Goal: Task Accomplishment & Management: Manage account settings

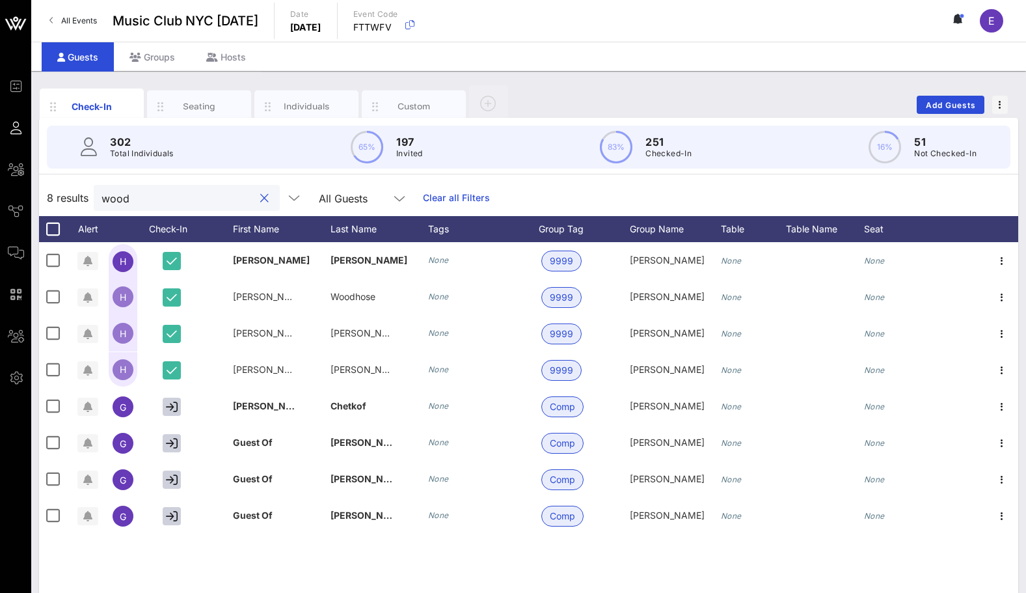
click at [154, 193] on input "wood" at bounding box center [177, 197] width 152 height 17
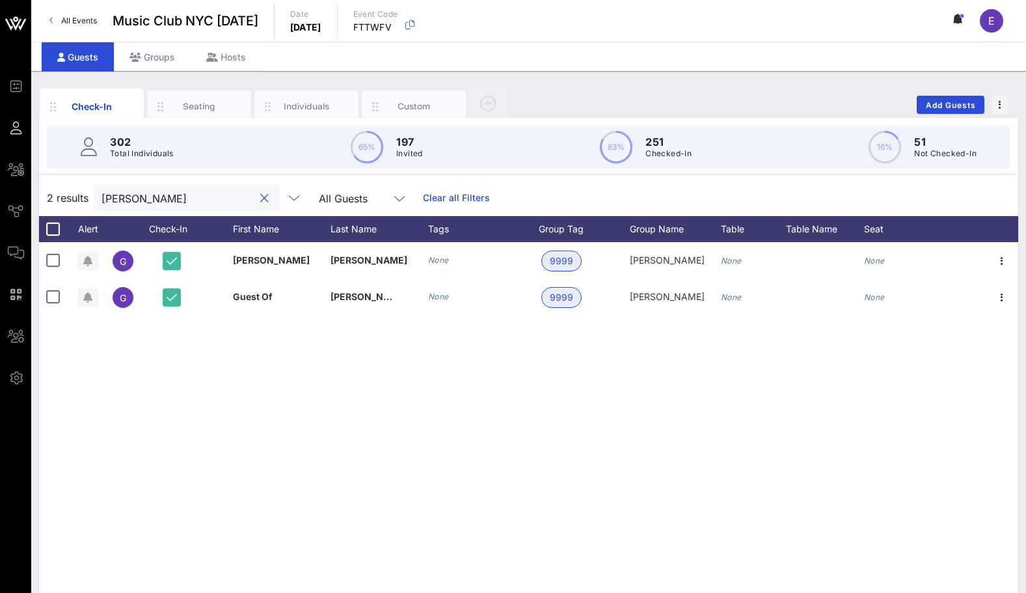
type input "[PERSON_NAME]"
click at [75, 20] on span "All Events" at bounding box center [79, 21] width 36 height 10
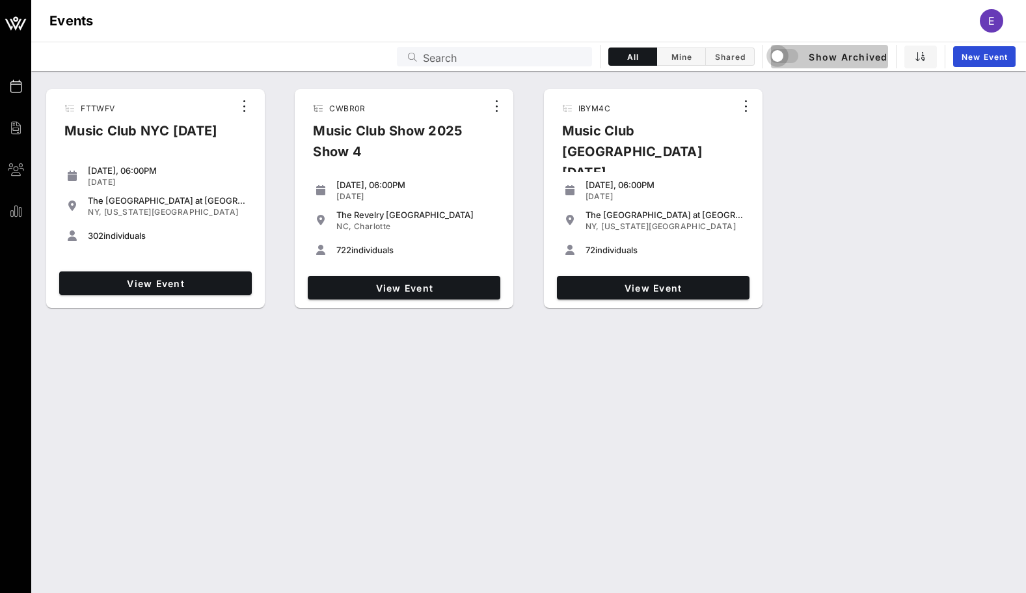
click at [784, 56] on div "button" at bounding box center [777, 56] width 18 height 18
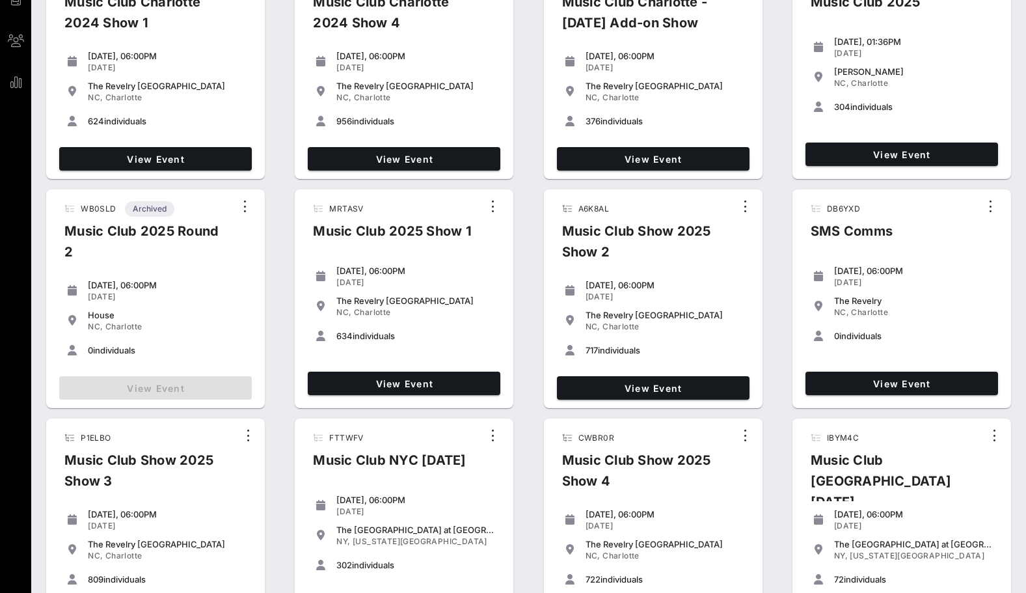
scroll to position [179, 0]
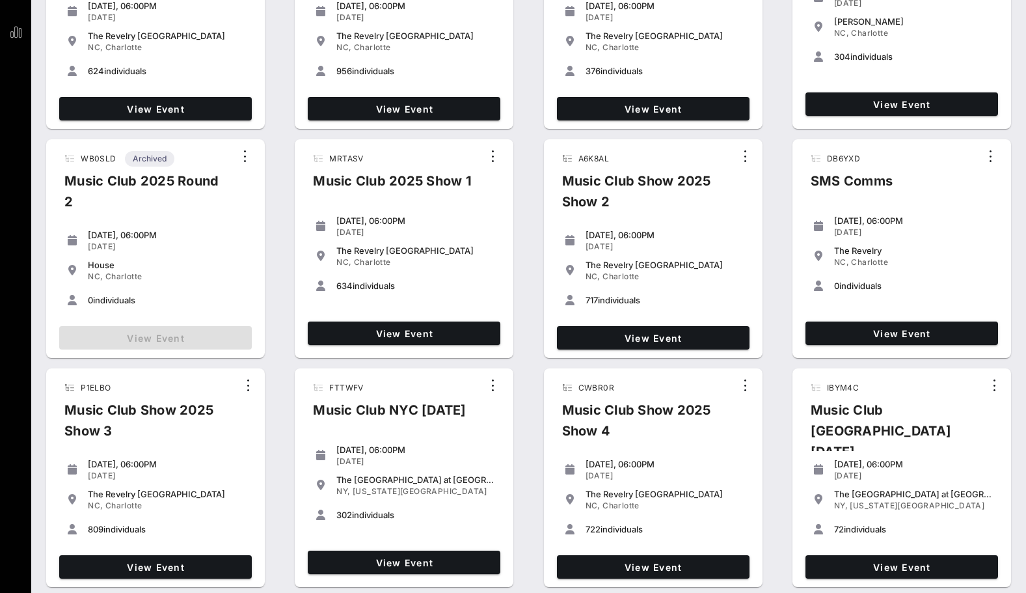
click at [207, 548] on div "[DATE], 06:00PM [DATE] The [GEOGRAPHIC_DATA] [GEOGRAPHIC_DATA], [GEOGRAPHIC_DAT…" at bounding box center [155, 500] width 203 height 99
click at [208, 572] on link "View Event" at bounding box center [155, 566] width 193 height 23
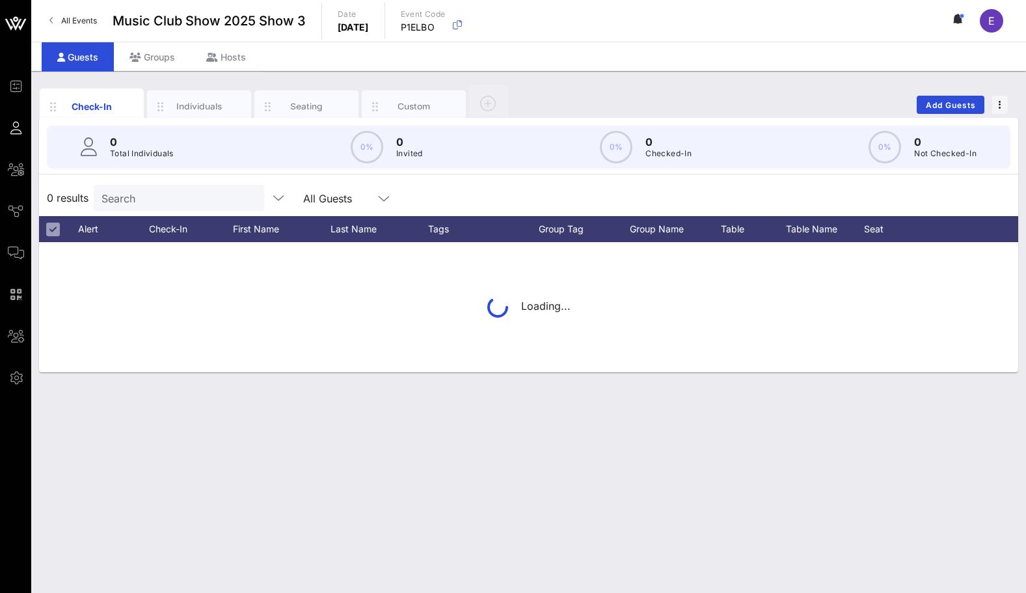
click at [184, 159] on div "0 Total Individuals 0% 0 Invited 0% 0 Checked-In 0% 0 Not Checked-In" at bounding box center [529, 147] width 964 height 43
click at [184, 208] on div "Search" at bounding box center [177, 198] width 152 height 26
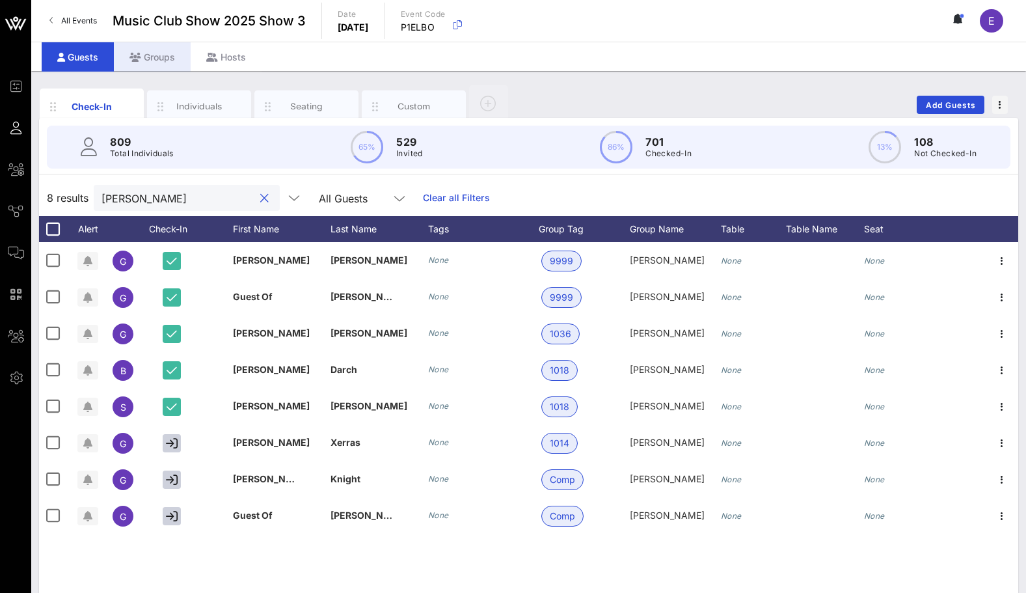
type input "[PERSON_NAME]"
click at [141, 56] on icon at bounding box center [135, 57] width 12 height 9
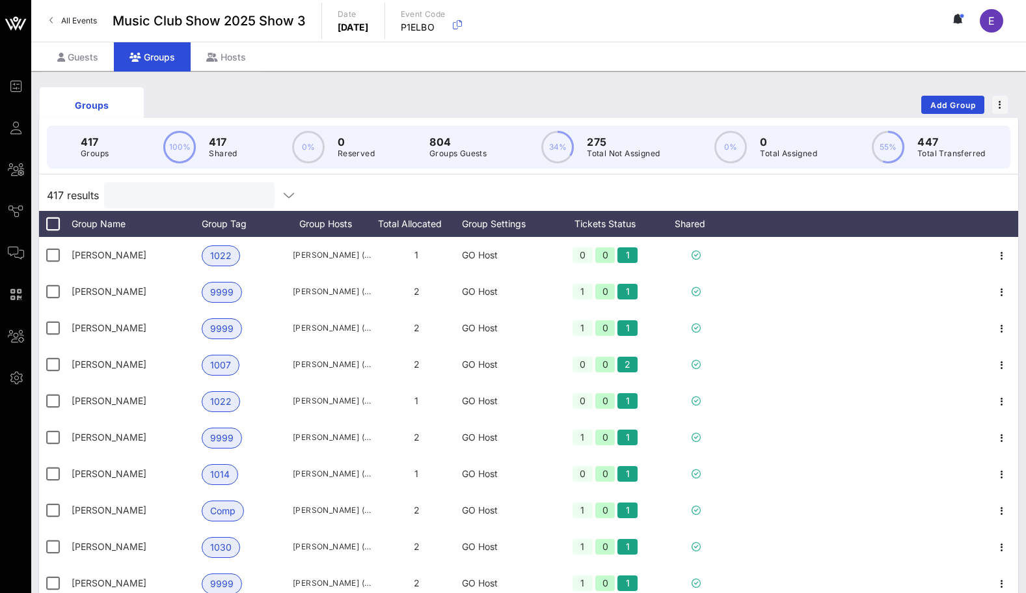
click at [152, 193] on input "text" at bounding box center [188, 195] width 152 height 17
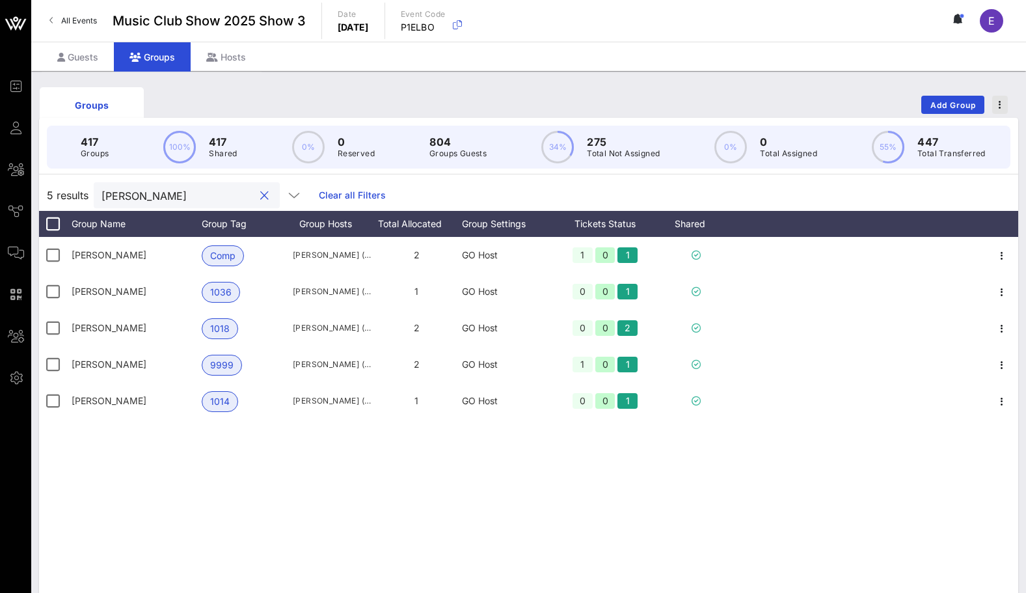
type input "[PERSON_NAME]"
click at [1003, 108] on span "button" at bounding box center [1000, 104] width 16 height 9
click at [748, 97] on div "Groups Add Group" at bounding box center [528, 105] width 979 height 42
click at [256, 195] on div at bounding box center [264, 196] width 16 height 16
click at [53, 224] on div at bounding box center [53, 224] width 22 height 22
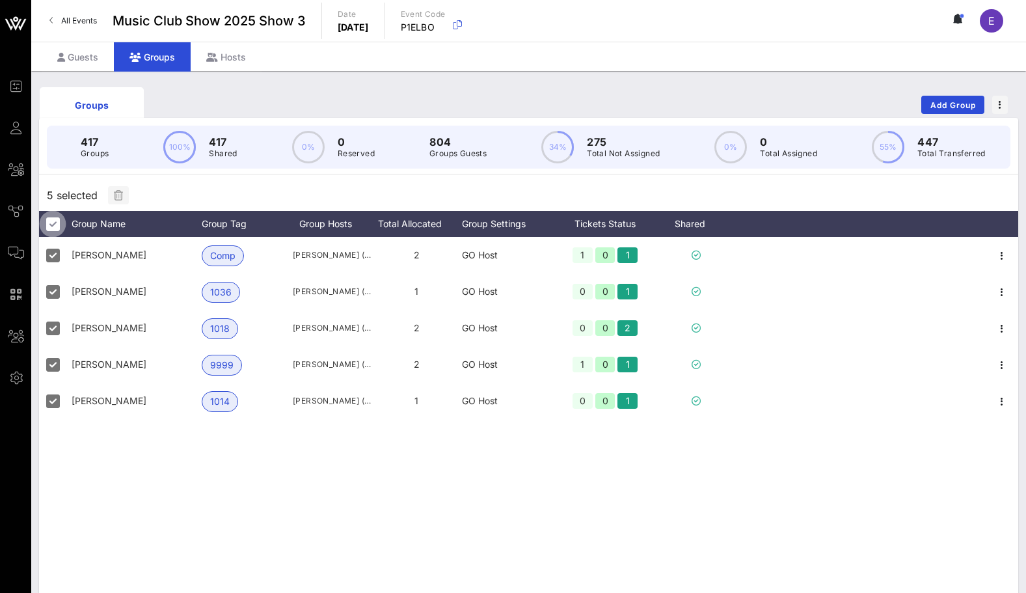
click at [53, 223] on div at bounding box center [53, 224] width 22 height 22
click at [106, 223] on div "Group Name" at bounding box center [137, 224] width 130 height 26
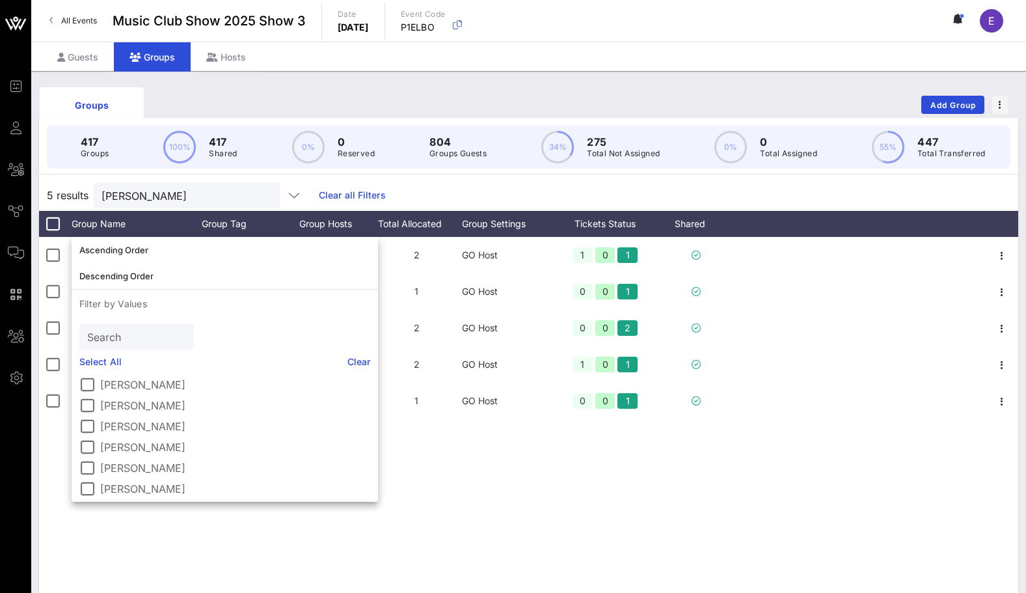
click at [316, 193] on div "Clear all Filters" at bounding box center [351, 195] width 70 height 14
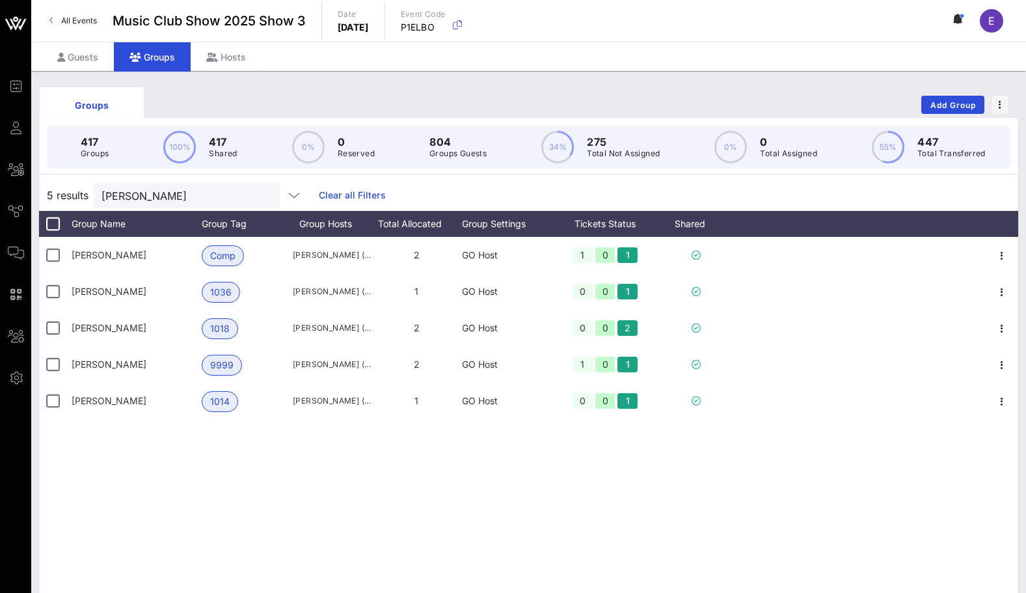
click at [319, 196] on link "Clear all Filters" at bounding box center [352, 195] width 67 height 14
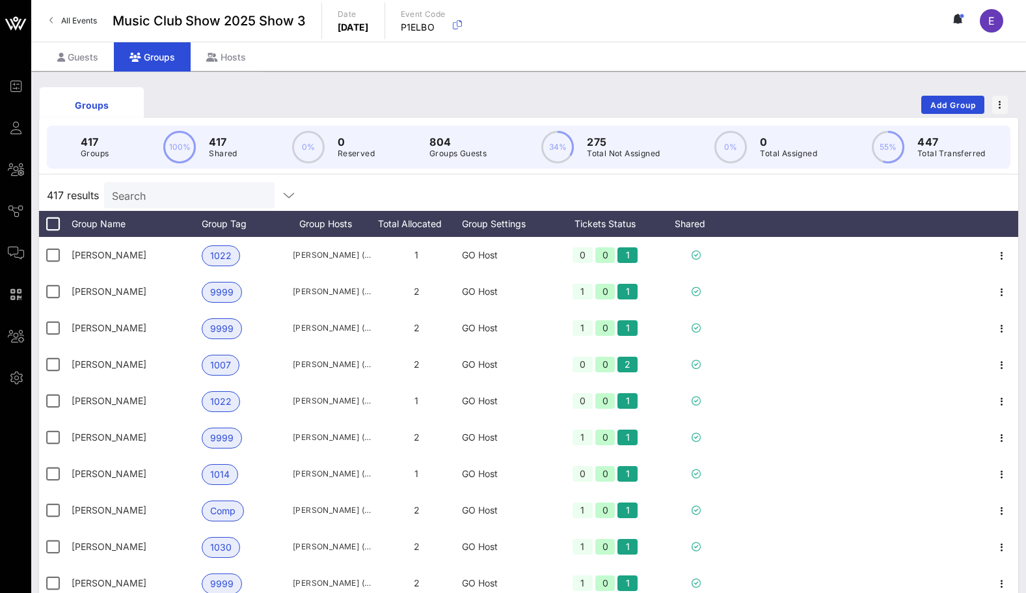
click at [89, 75] on div "Groups Add Group 417 Groups 100% 417 Shared 0% 0 Reserved 804 Groups Guests 34%…" at bounding box center [528, 376] width 995 height 611
click at [89, 61] on div "Guests" at bounding box center [78, 56] width 72 height 29
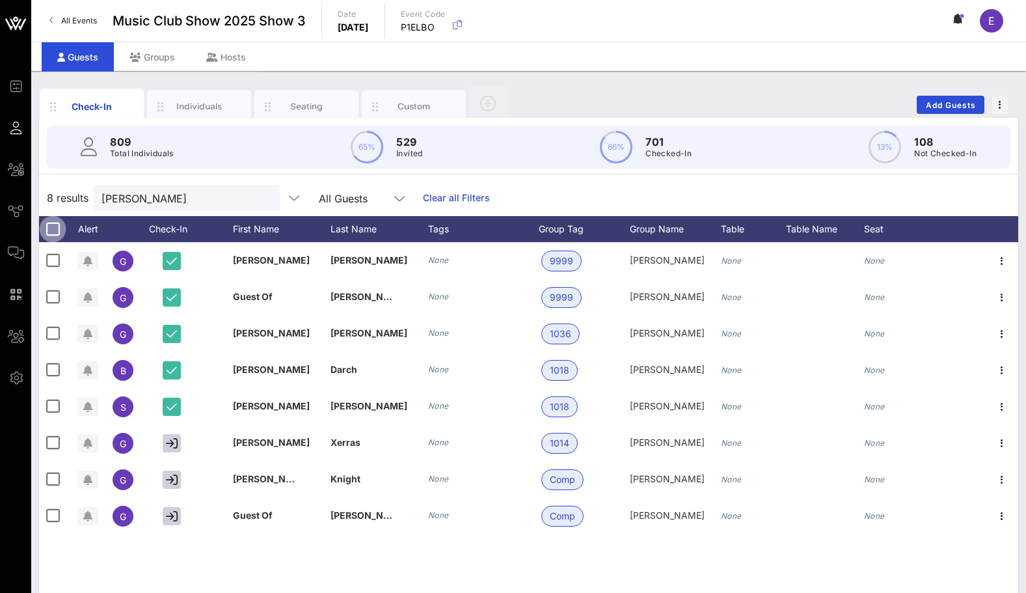
click at [56, 222] on div at bounding box center [53, 229] width 22 height 22
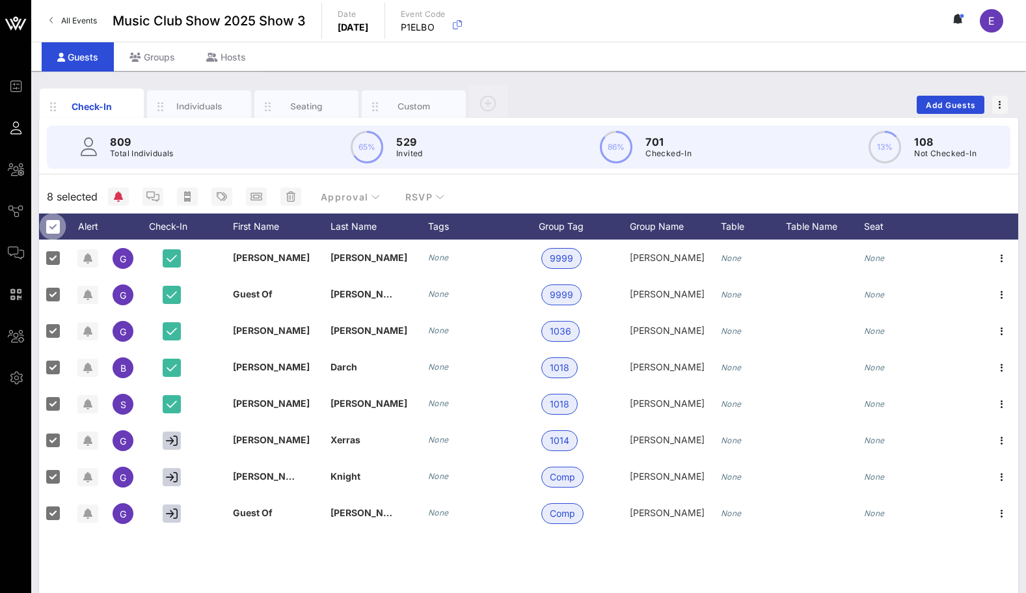
click at [53, 222] on div at bounding box center [53, 226] width 22 height 22
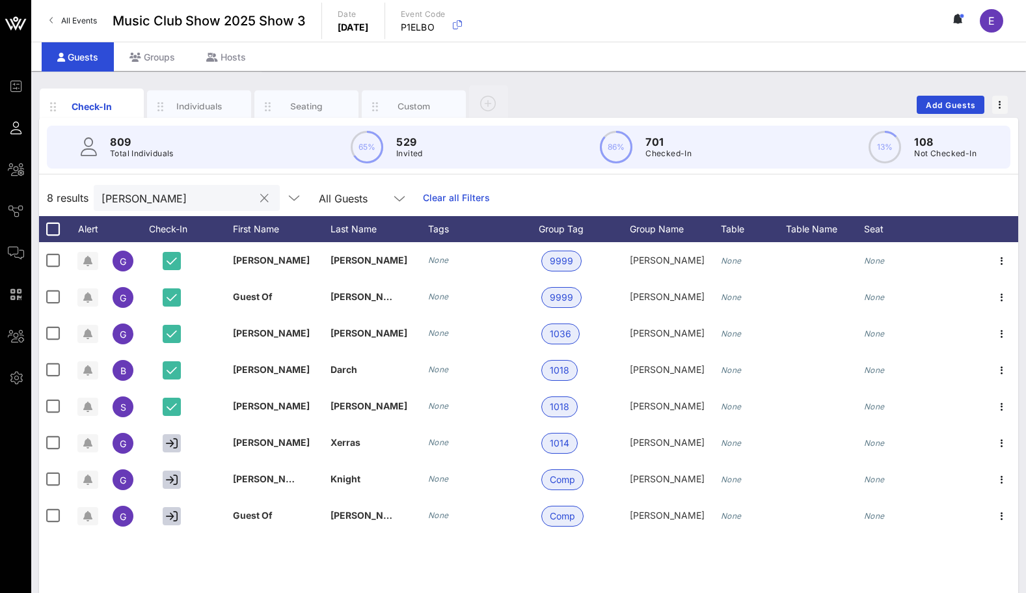
click at [256, 198] on div at bounding box center [264, 199] width 16 height 16
click at [260, 198] on button "clear icon" at bounding box center [264, 198] width 8 height 13
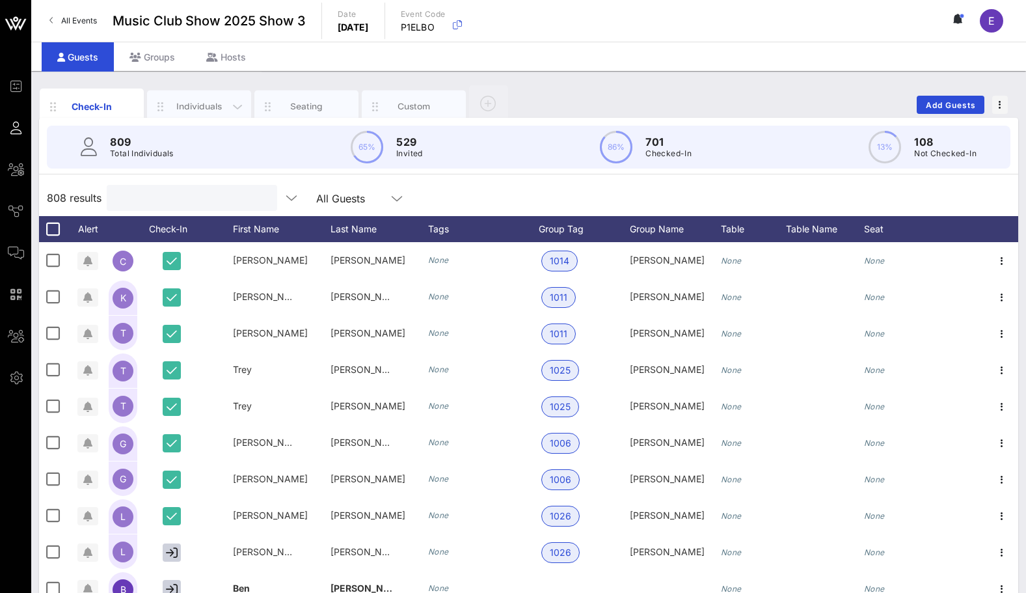
click at [183, 102] on div "Individuals" at bounding box center [199, 106] width 58 height 12
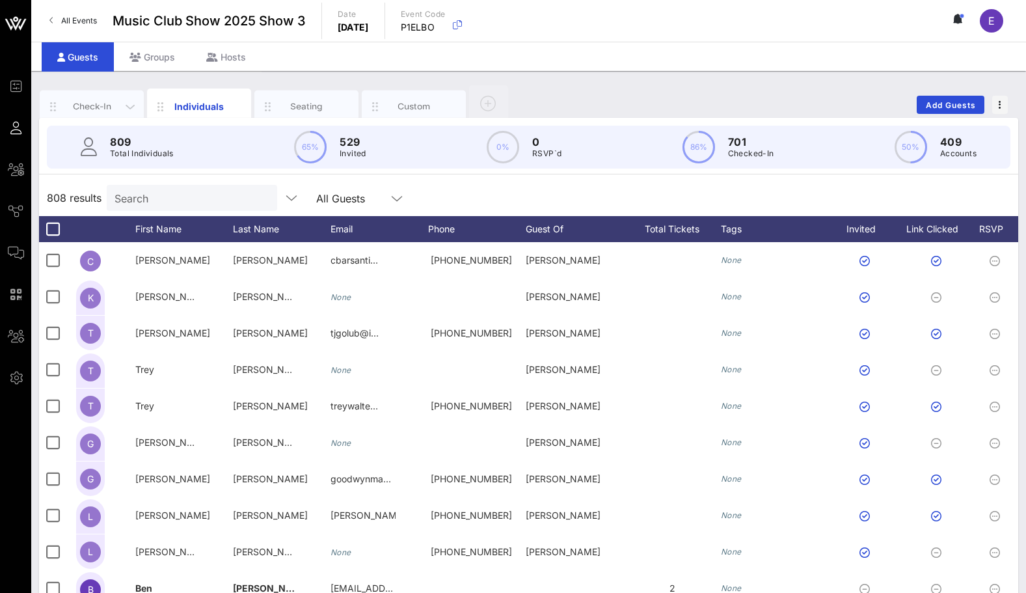
click at [107, 107] on div "Check-In" at bounding box center [92, 106] width 58 height 12
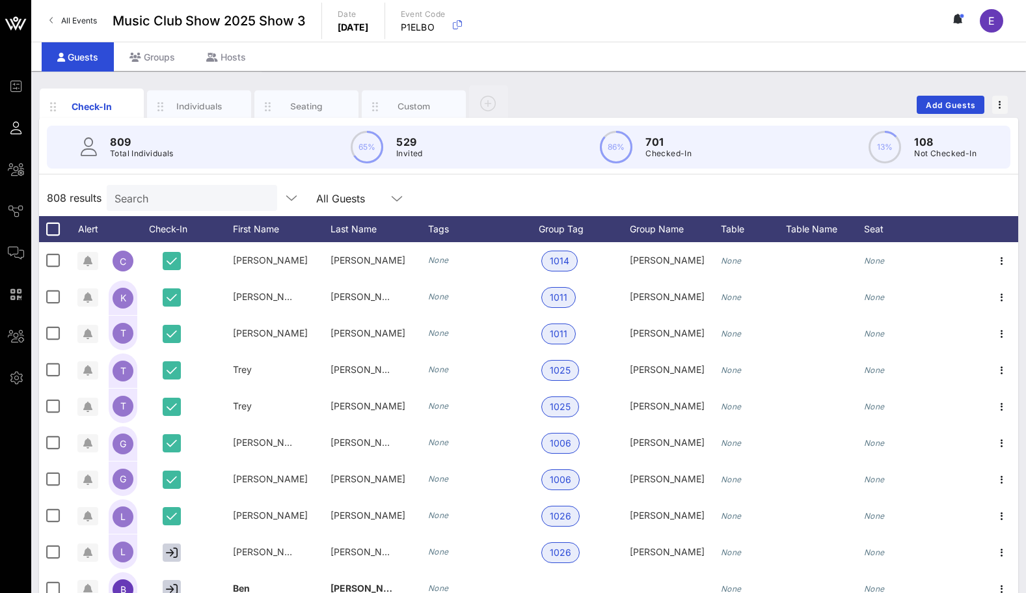
click at [318, 198] on div "All Guests" at bounding box center [340, 199] width 49 height 12
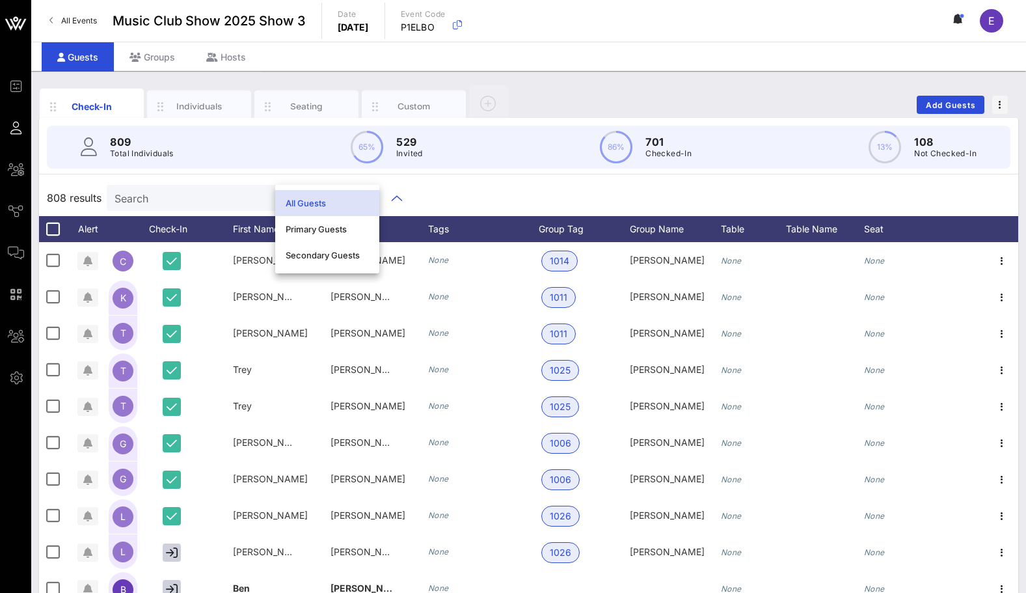
click at [396, 198] on div "808 results Search All Guests" at bounding box center [528, 198] width 979 height 36
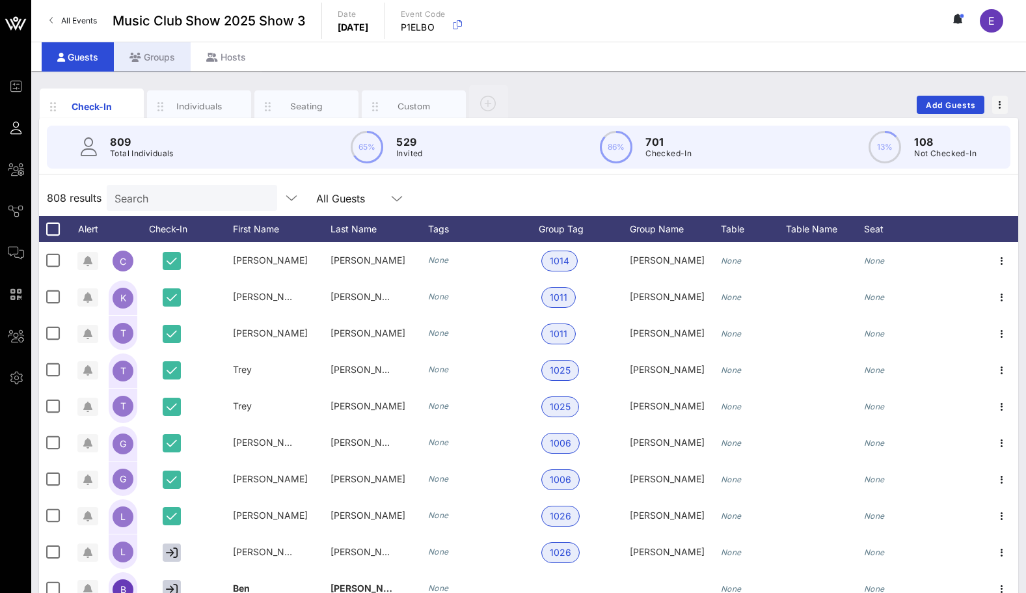
click at [161, 52] on div "Groups" at bounding box center [152, 56] width 77 height 29
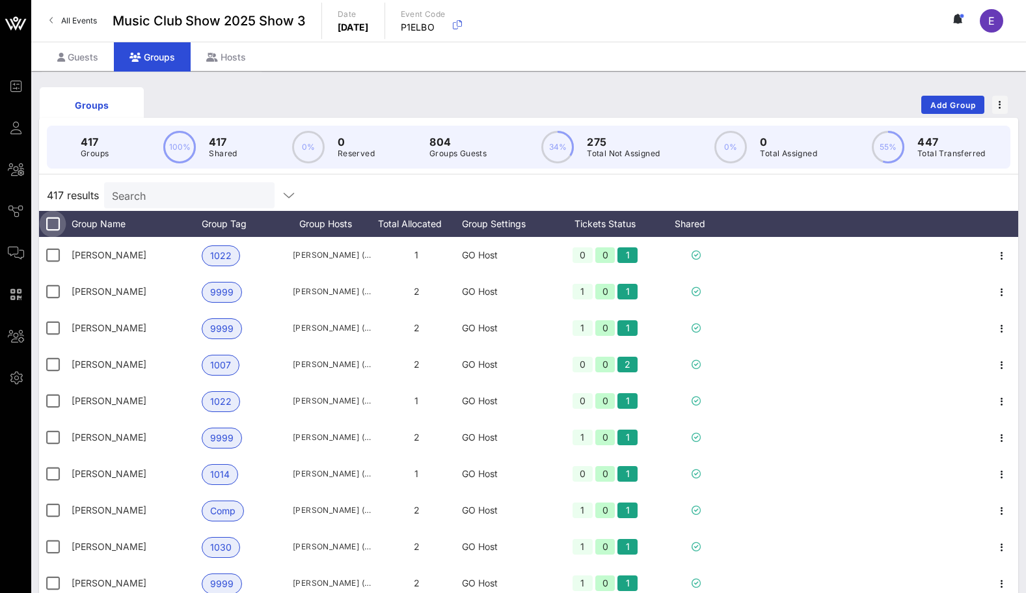
click at [47, 226] on div at bounding box center [53, 224] width 22 height 22
click at [58, 224] on div at bounding box center [53, 224] width 22 height 22
click at [725, 183] on div "417 results Search" at bounding box center [528, 195] width 979 height 31
click at [519, 85] on div "Groups Add Group" at bounding box center [528, 105] width 979 height 42
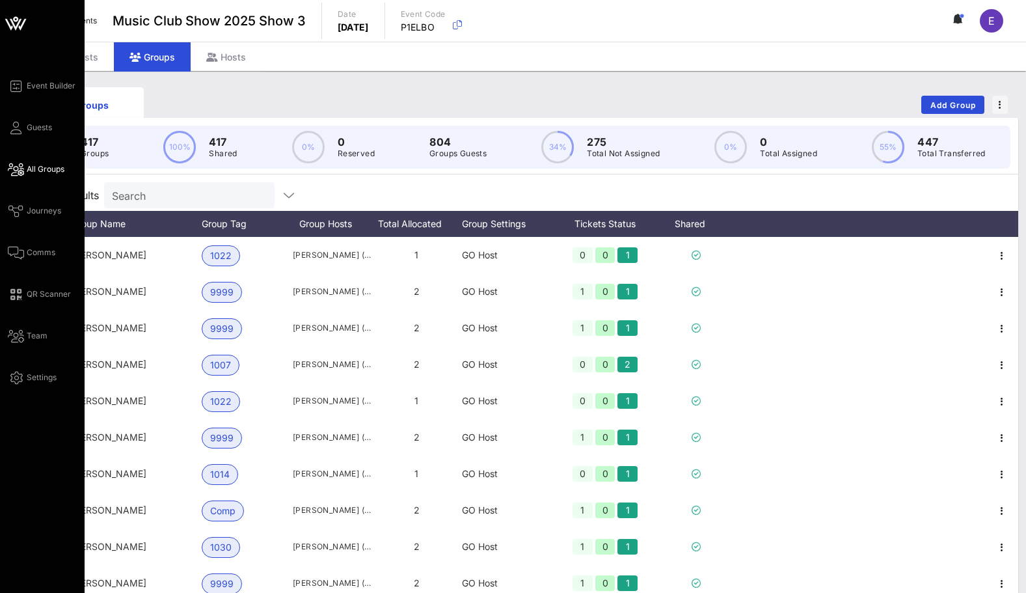
click at [14, 170] on icon at bounding box center [16, 170] width 16 height 2
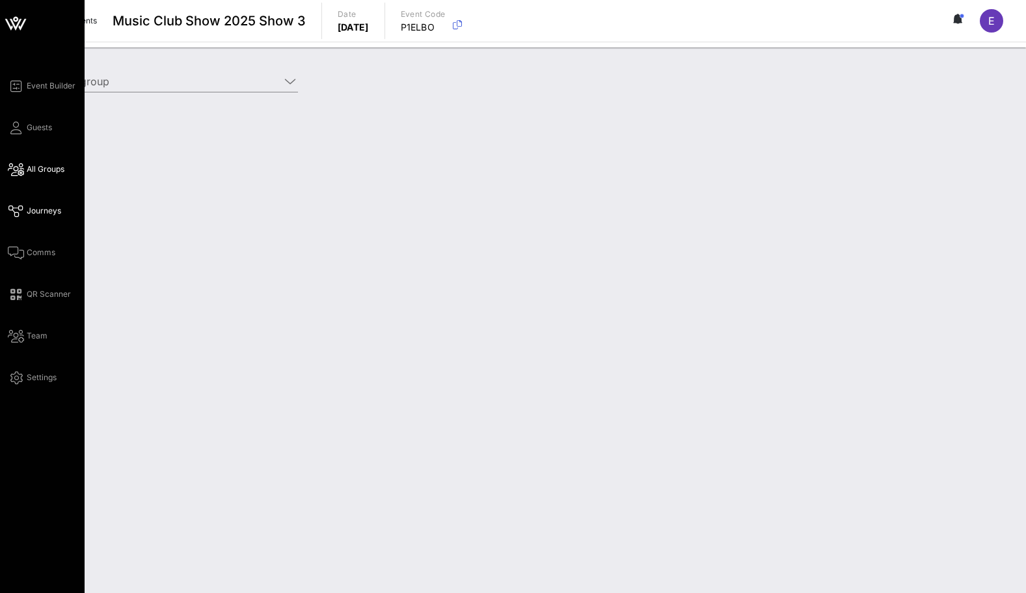
click at [38, 206] on span "Journeys" at bounding box center [44, 211] width 34 height 12
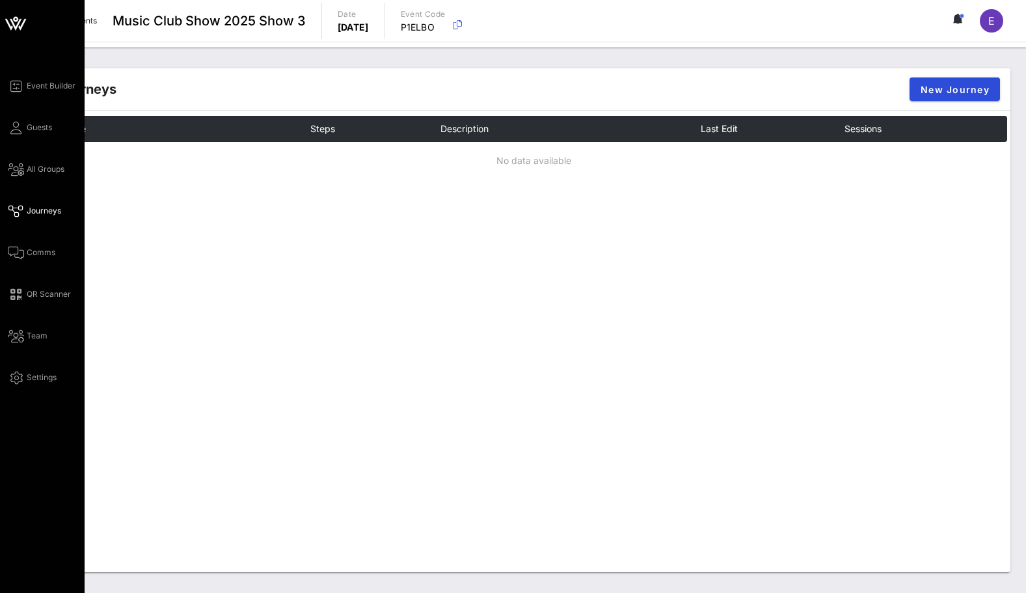
click at [31, 75] on div "Event Builder Guests All Groups Journeys Comms QR Scanner Team Settings" at bounding box center [42, 296] width 85 height 593
click at [31, 85] on span "Event Builder" at bounding box center [51, 86] width 49 height 12
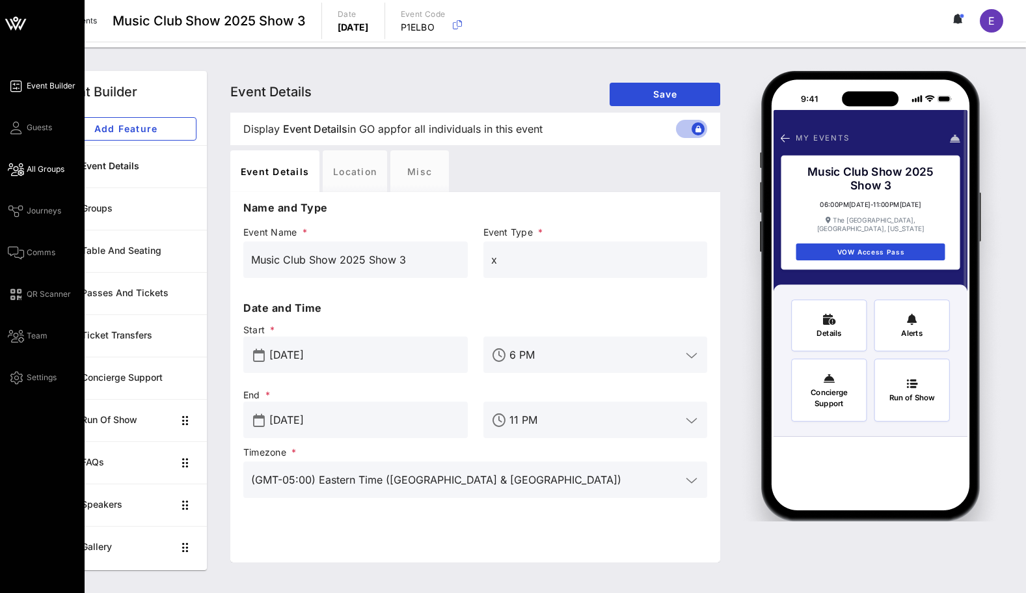
click at [49, 161] on link "All Groups" at bounding box center [36, 169] width 57 height 16
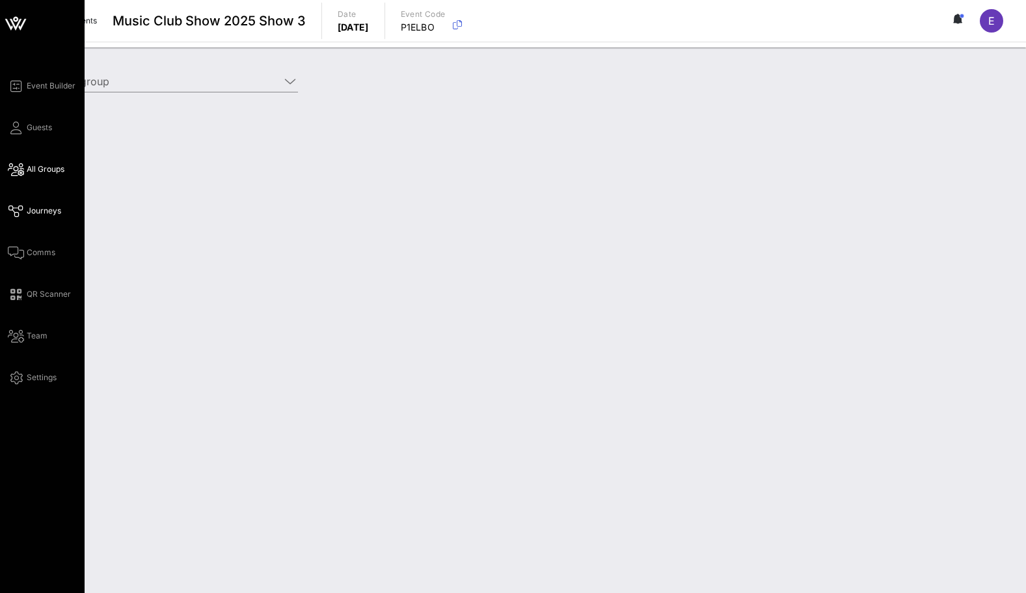
click at [25, 210] on link "Journeys" at bounding box center [34, 211] width 53 height 16
click at [25, 266] on div "Event Builder Guests All Groups Journeys Comms QR Scanner Team Settings" at bounding box center [46, 231] width 77 height 307
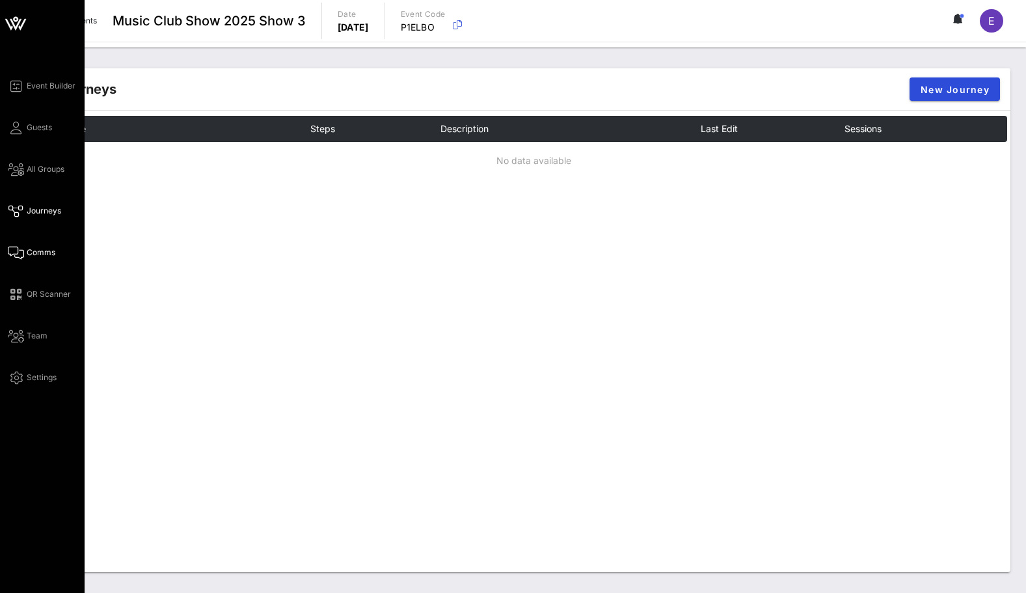
click at [25, 253] on link "Comms" at bounding box center [31, 253] width 47 height 16
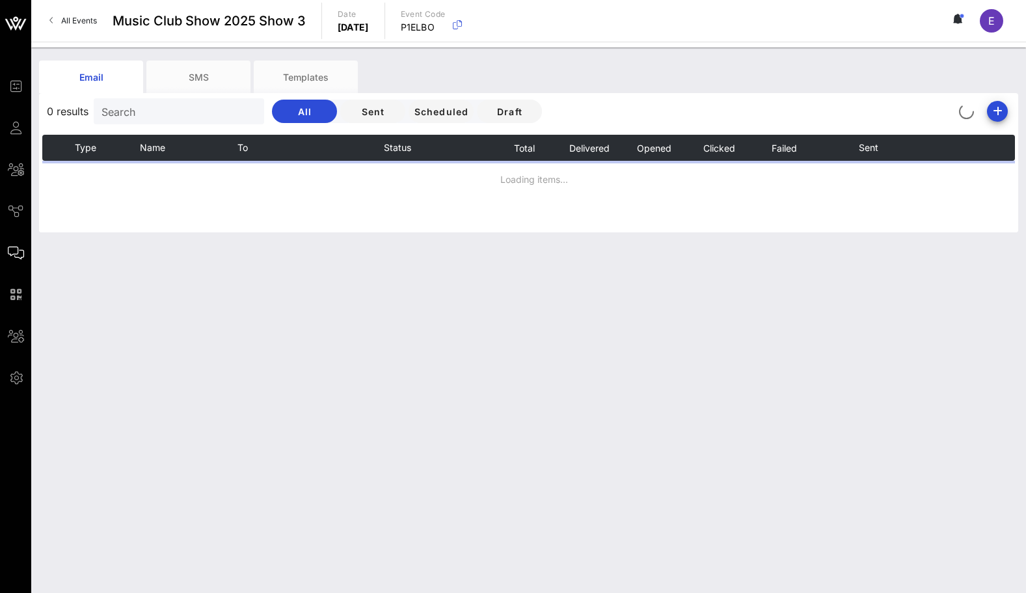
click at [158, 110] on input "Search" at bounding box center [177, 111] width 152 height 17
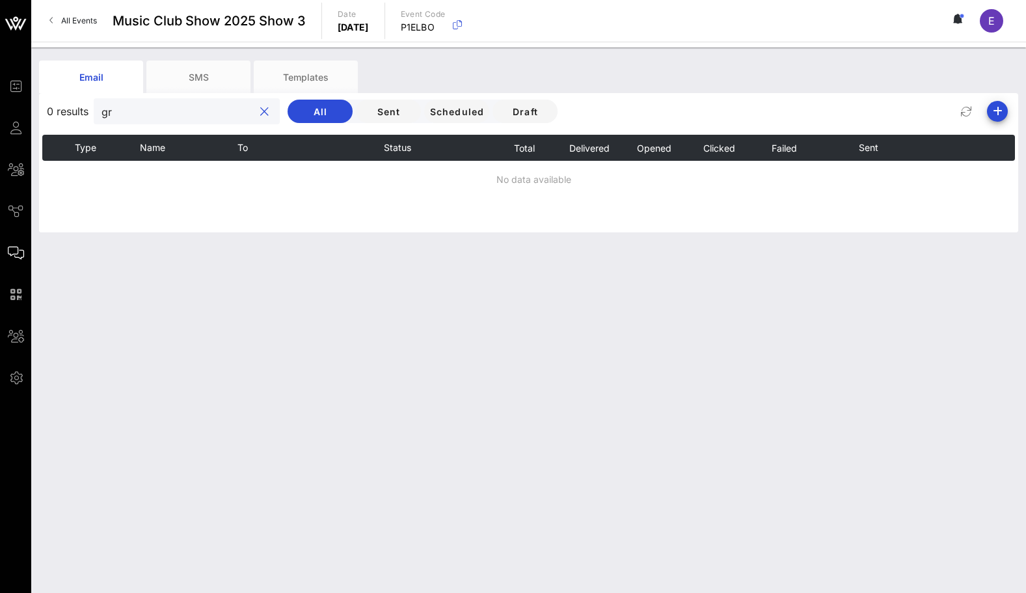
type input "g"
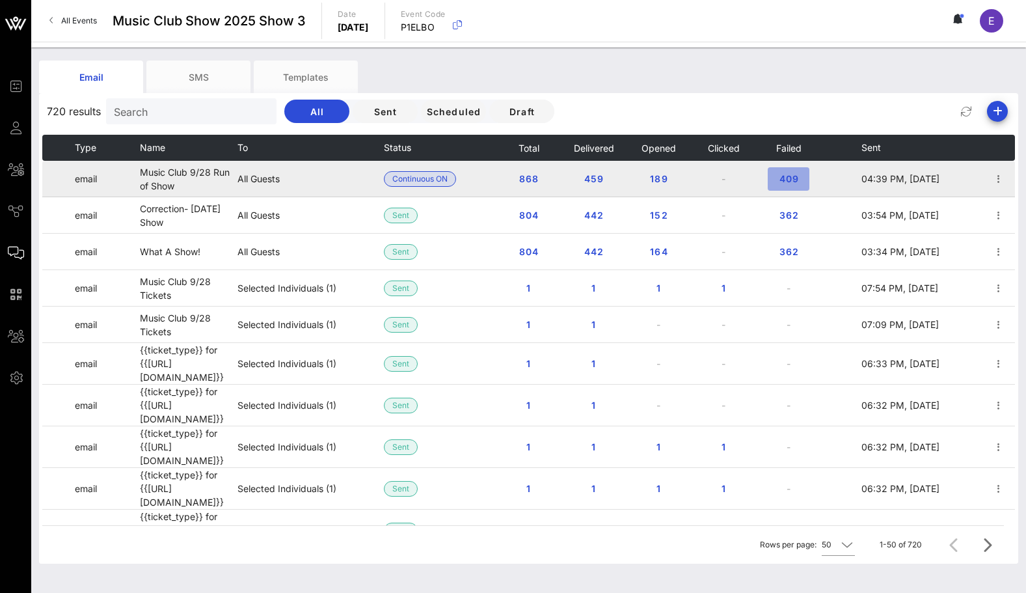
click at [787, 173] on span "409" at bounding box center [788, 178] width 21 height 11
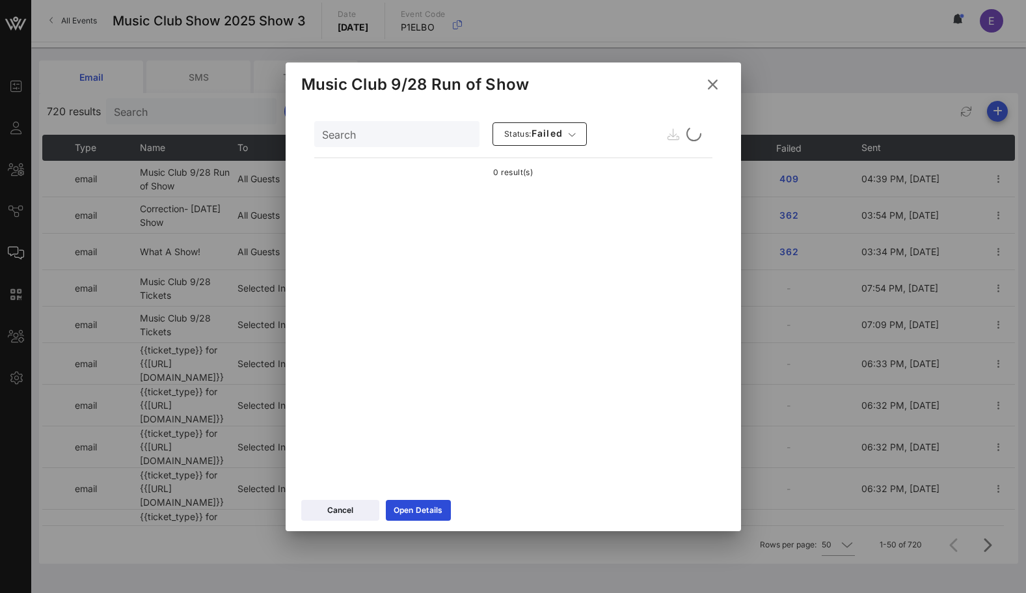
click at [429, 143] on div "Search" at bounding box center [395, 134] width 147 height 26
click at [381, 142] on div "[PERSON_NAME]" at bounding box center [395, 134] width 147 height 26
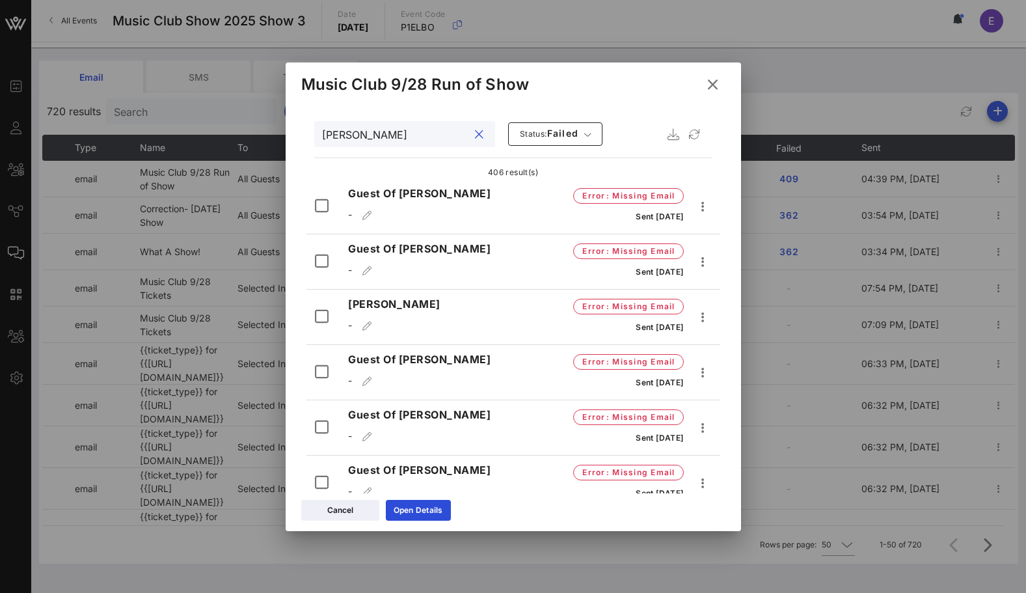
click at [715, 84] on icon at bounding box center [713, 84] width 20 height 18
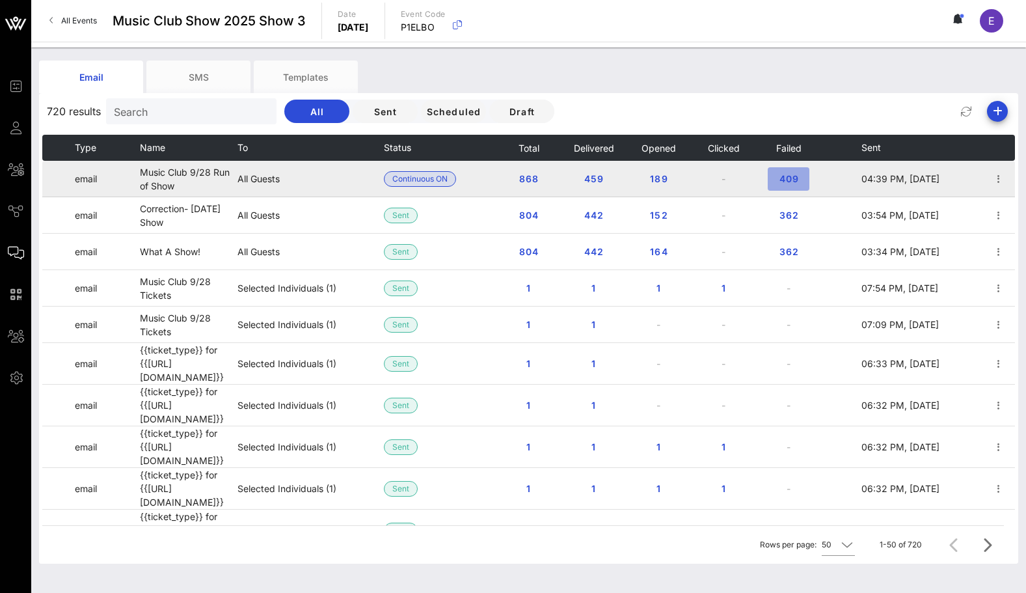
click at [794, 179] on span "409" at bounding box center [788, 178] width 21 height 11
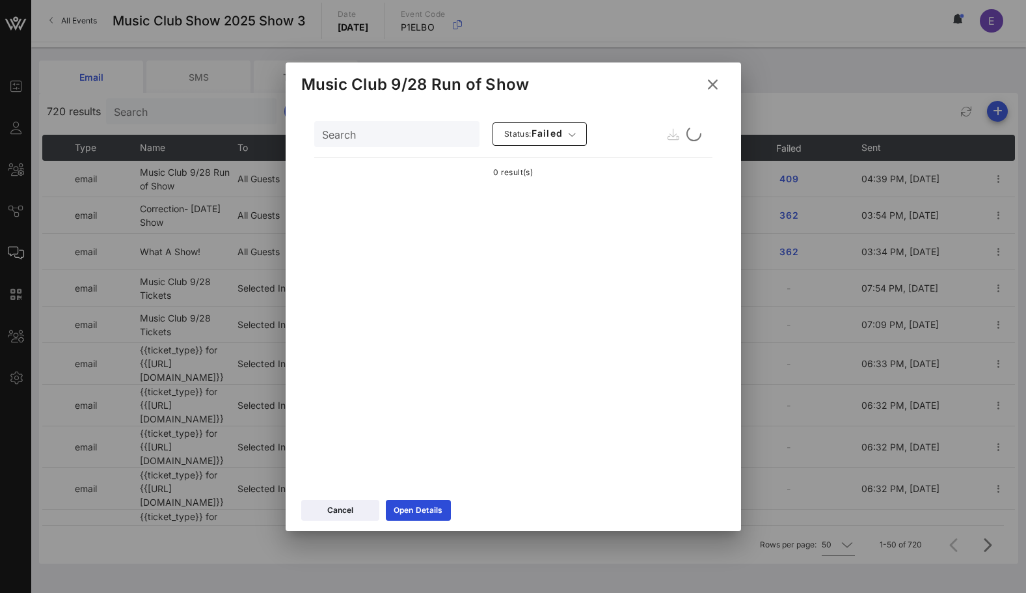
click at [367, 146] on div "Search Status: failed" at bounding box center [513, 133] width 398 height 31
click at [367, 133] on input "Search" at bounding box center [395, 134] width 147 height 17
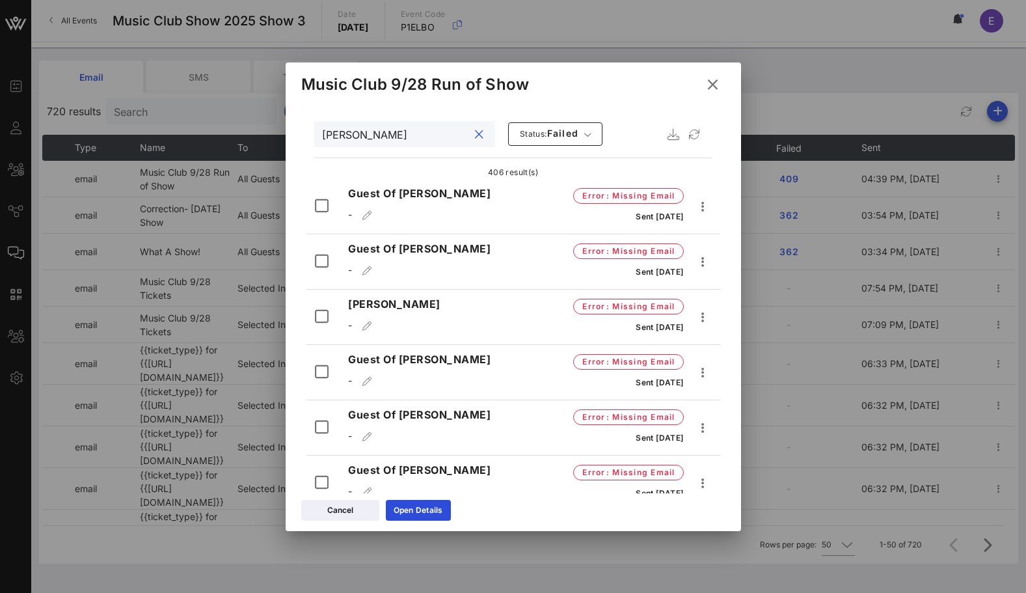
click at [371, 128] on input "[PERSON_NAME]" at bounding box center [395, 134] width 147 height 17
type input "g"
type input "[PERSON_NAME]"
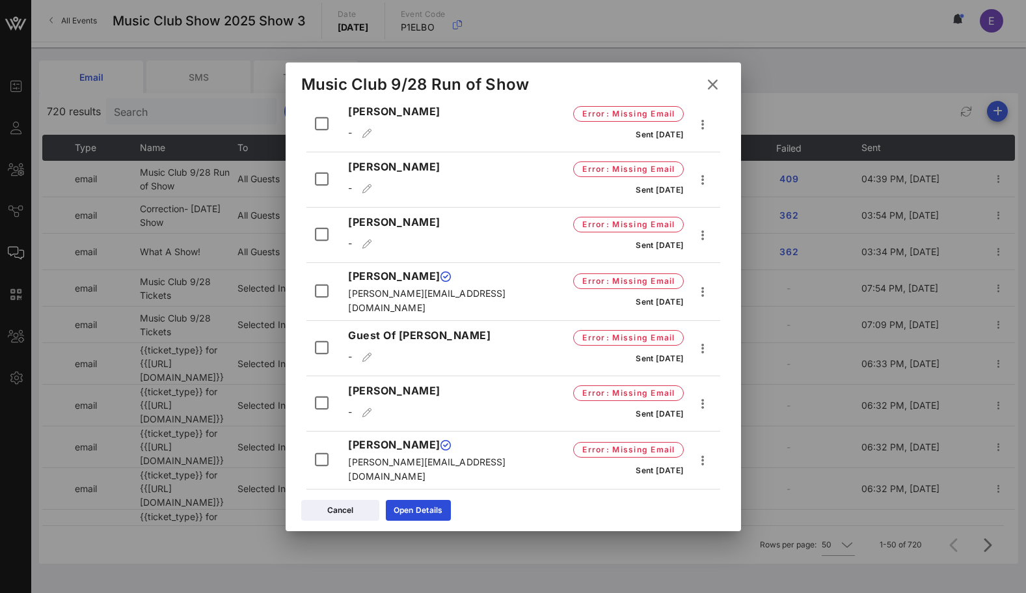
scroll to position [1386, 0]
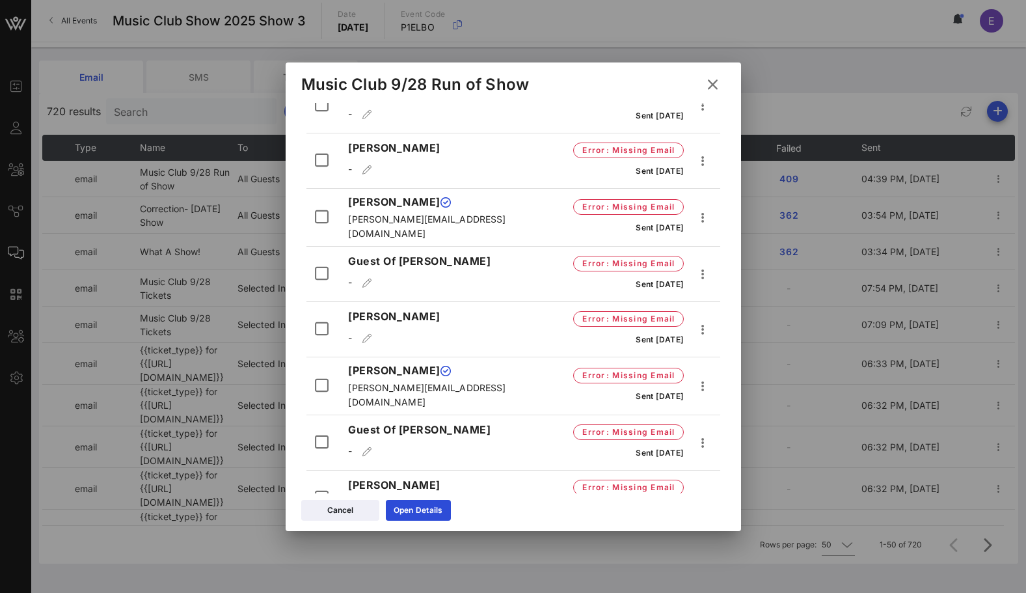
click at [710, 79] on icon at bounding box center [712, 84] width 23 height 22
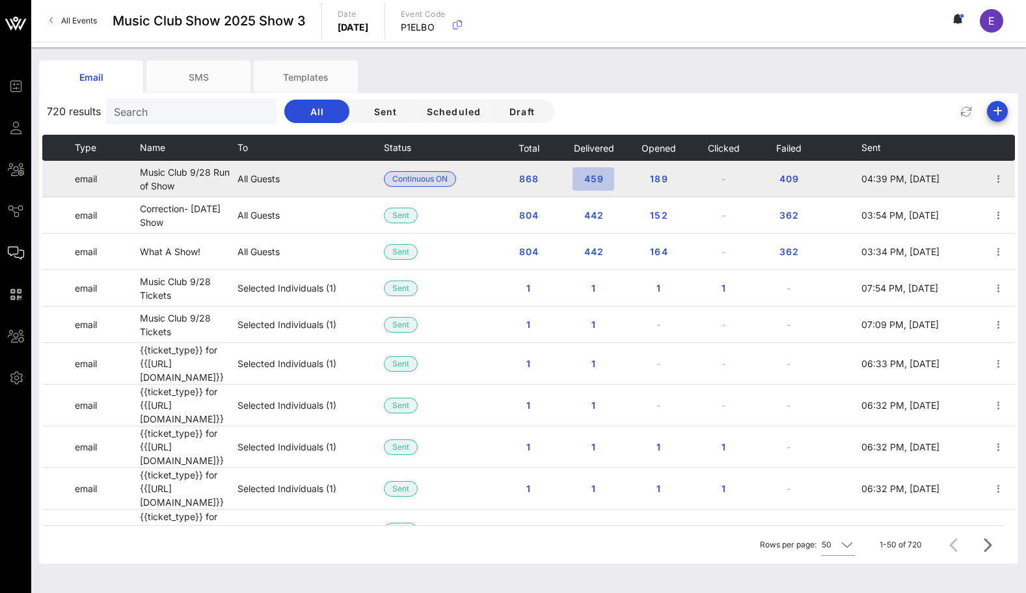
click at [593, 178] on span "459" at bounding box center [593, 178] width 21 height 11
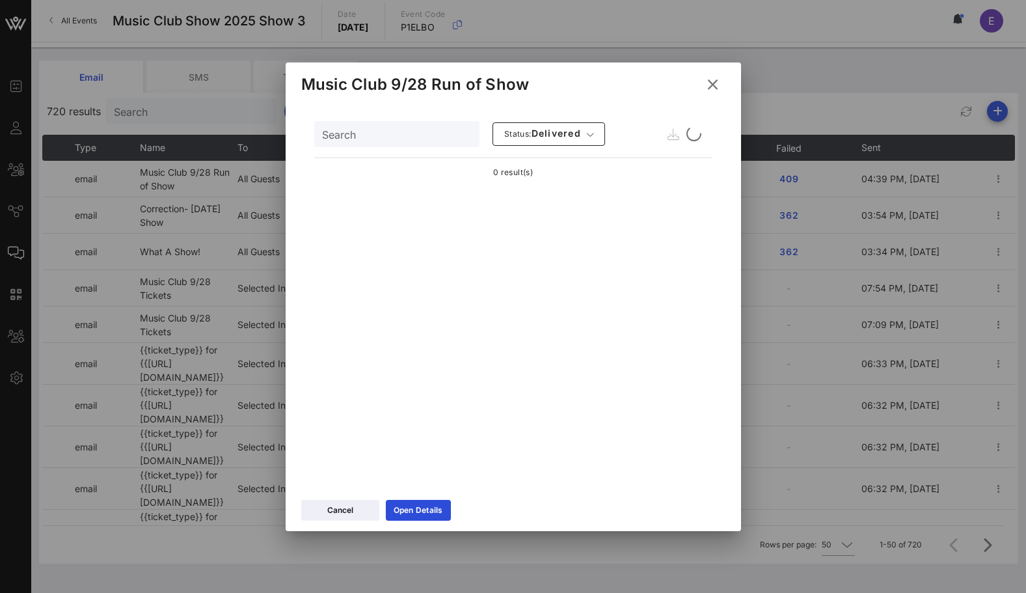
click at [711, 87] on icon at bounding box center [713, 84] width 18 height 19
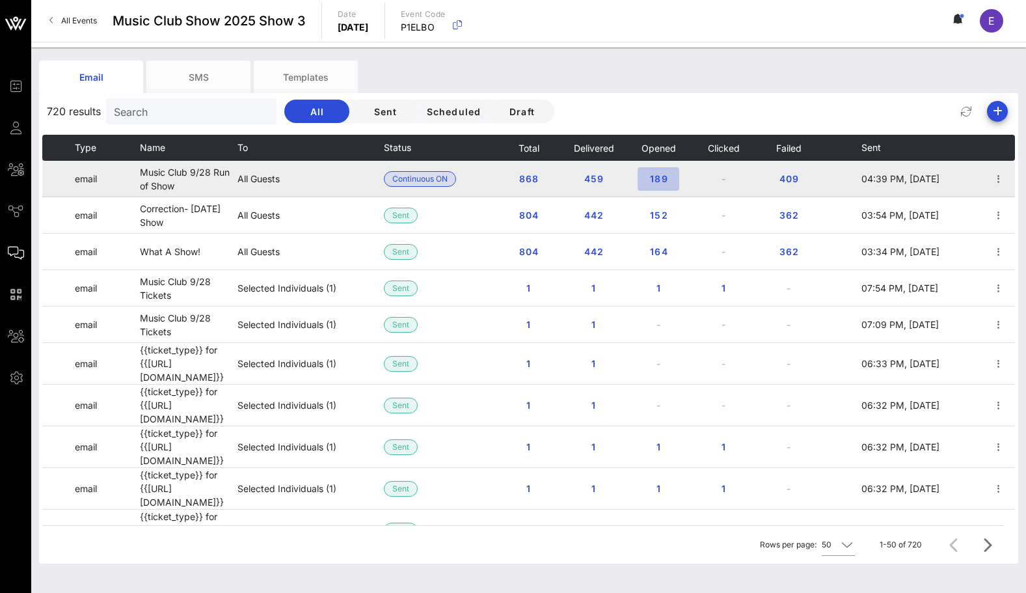
click at [653, 178] on span "189" at bounding box center [658, 178] width 21 height 11
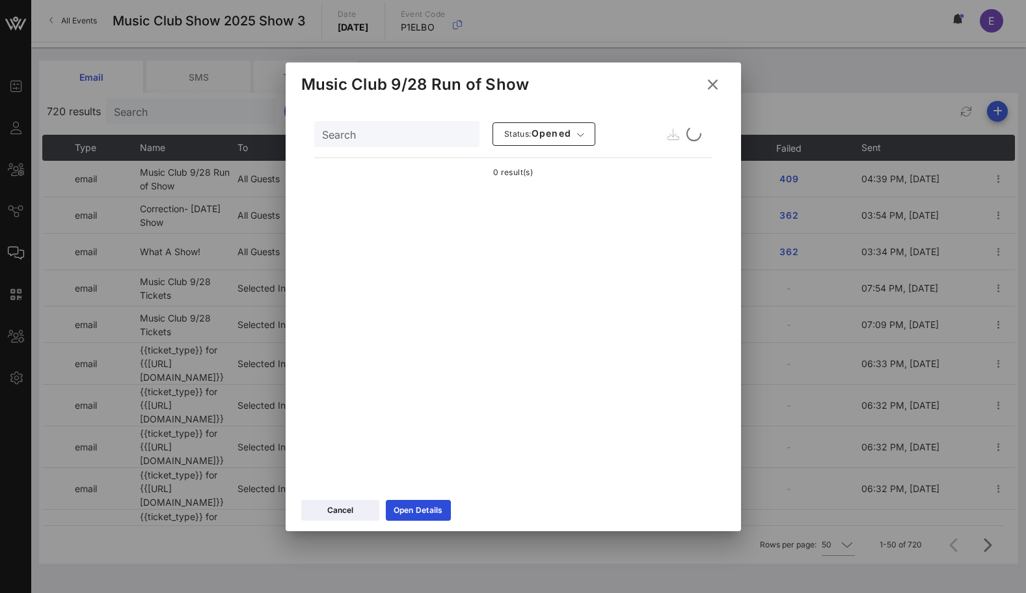
click at [396, 135] on input "Search" at bounding box center [395, 134] width 147 height 17
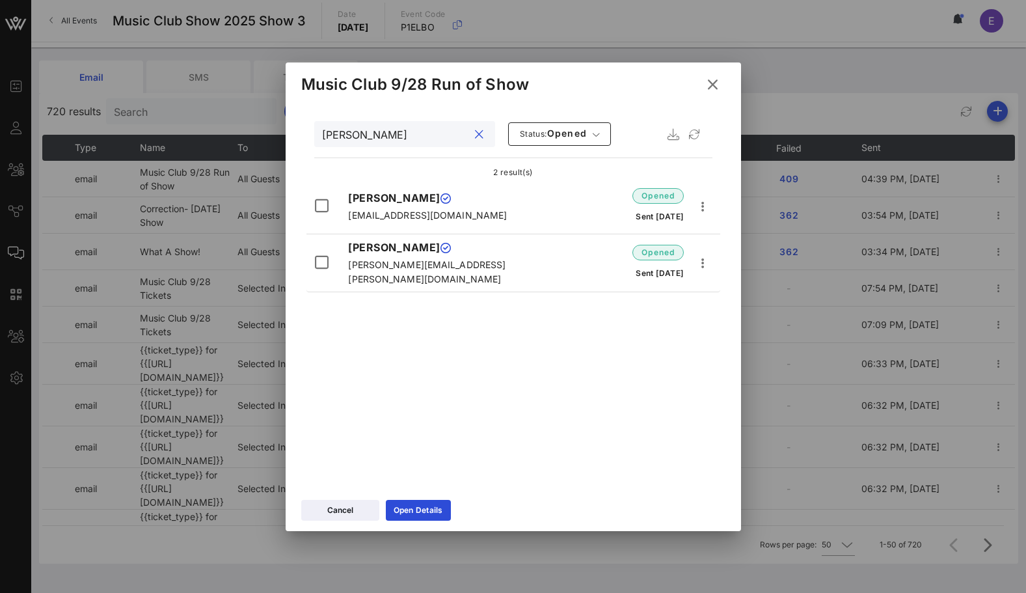
type input "[PERSON_NAME]"
click at [711, 87] on icon at bounding box center [712, 84] width 22 height 23
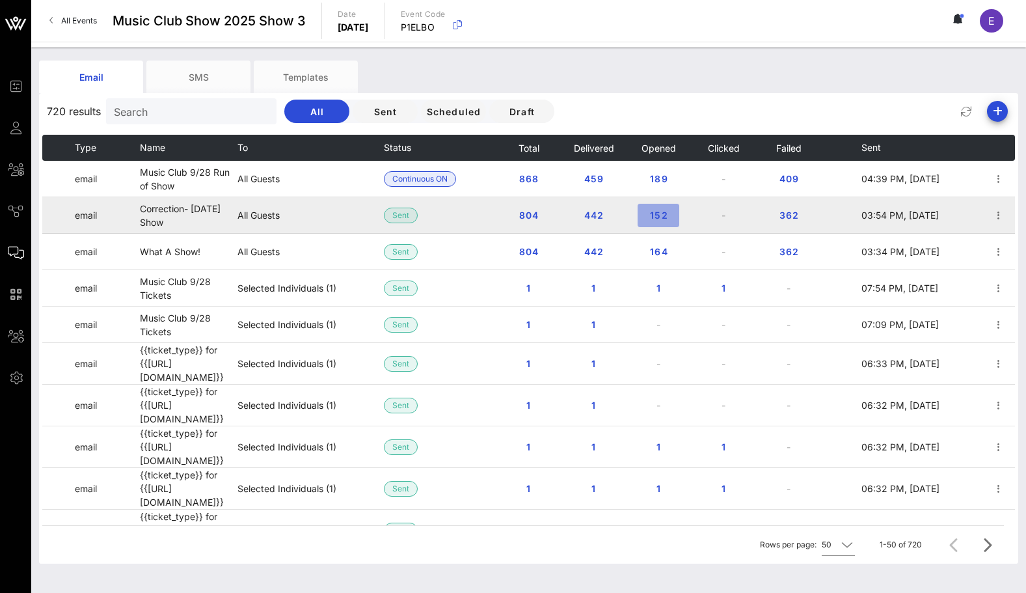
click at [659, 216] on span "152" at bounding box center [658, 214] width 21 height 11
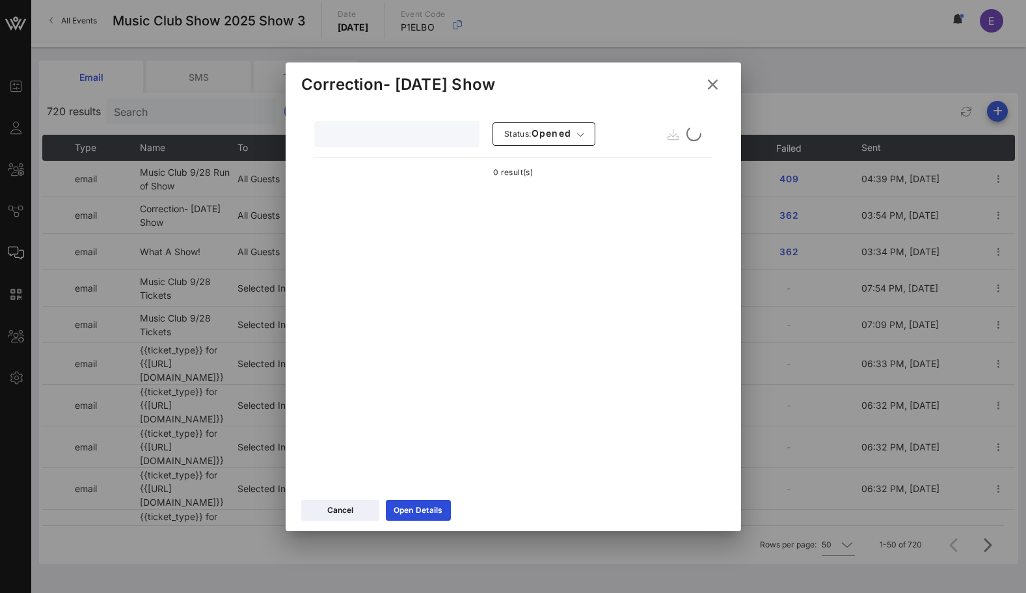
click at [405, 133] on input "text" at bounding box center [395, 134] width 147 height 17
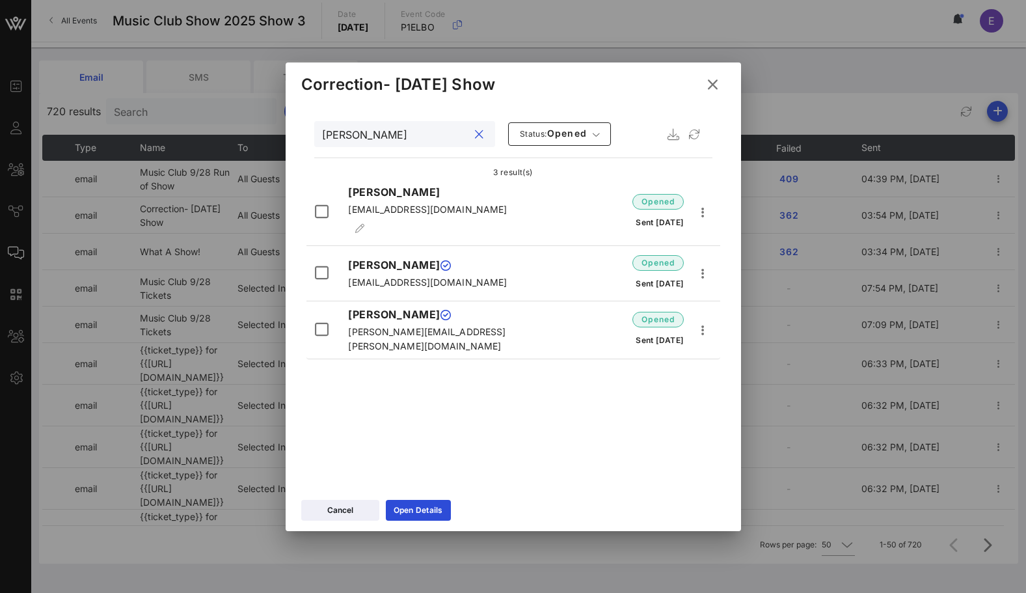
type input "[PERSON_NAME]"
click at [707, 88] on icon at bounding box center [712, 84] width 23 height 23
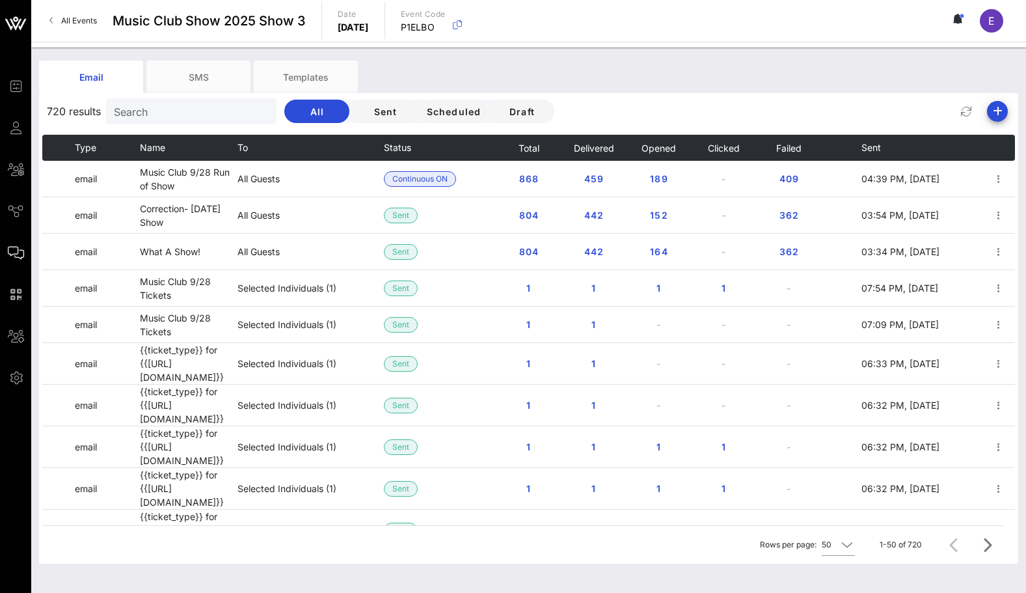
click at [93, 16] on span "All Events" at bounding box center [79, 21] width 36 height 10
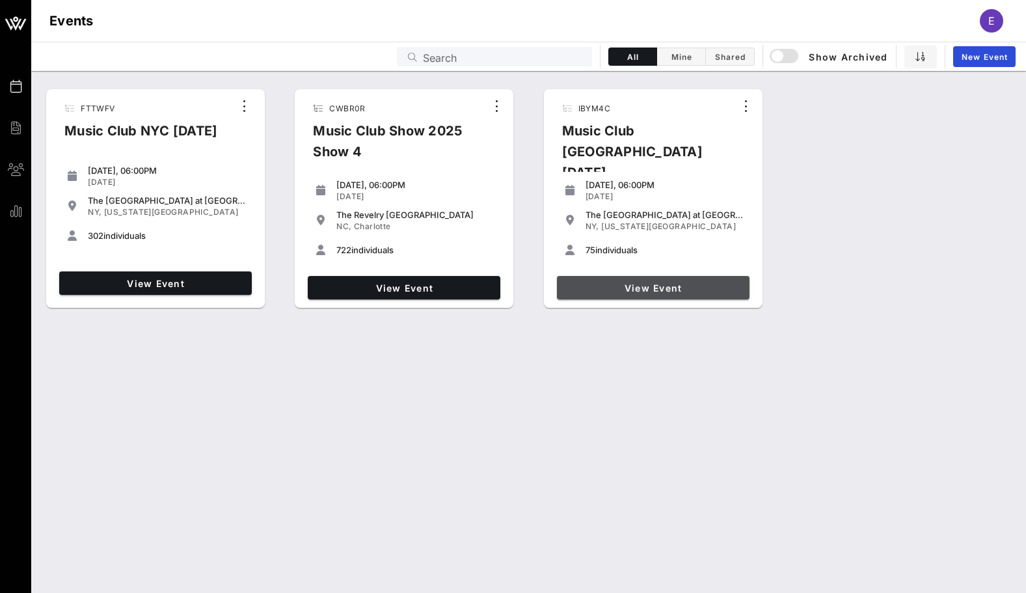
click at [569, 277] on link "View Event" at bounding box center [653, 287] width 193 height 23
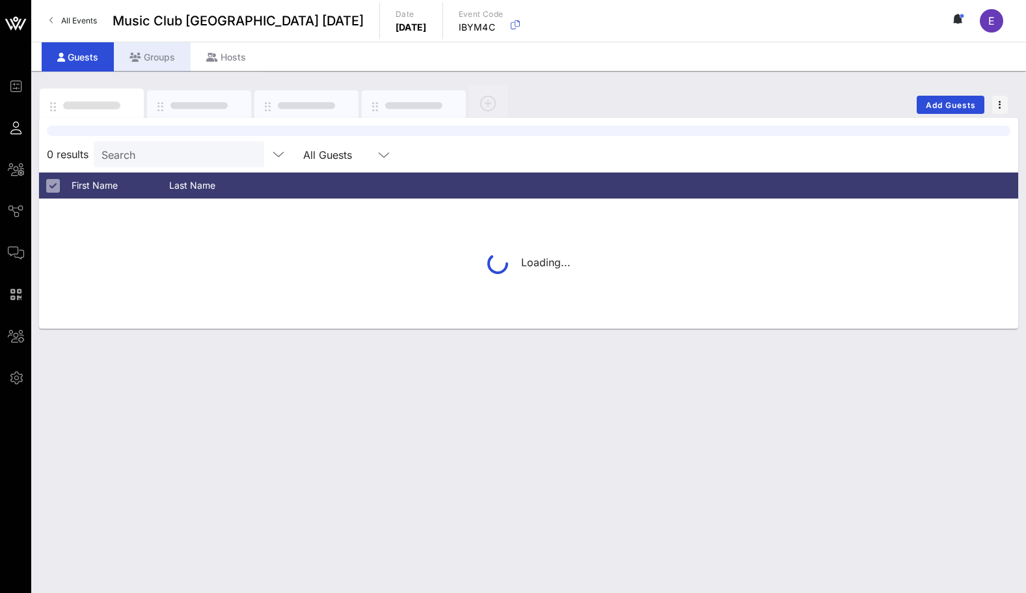
click at [160, 55] on div "Groups" at bounding box center [152, 56] width 77 height 29
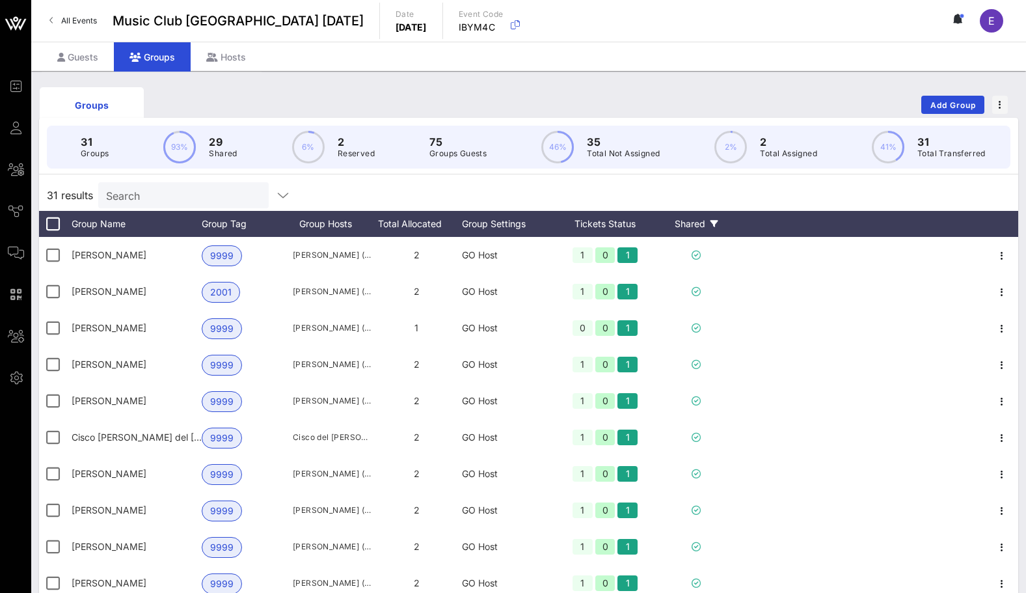
click at [708, 217] on div "Shared" at bounding box center [696, 224] width 78 height 26
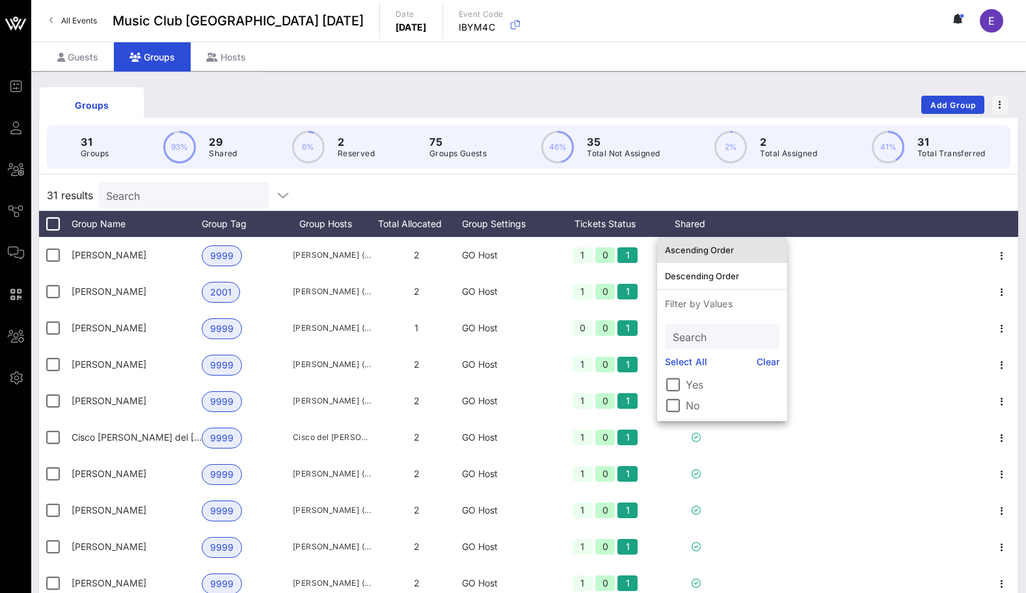
click at [707, 243] on div "Ascending Order" at bounding box center [722, 249] width 115 height 21
click at [733, 186] on div "31 results Search" at bounding box center [528, 195] width 979 height 31
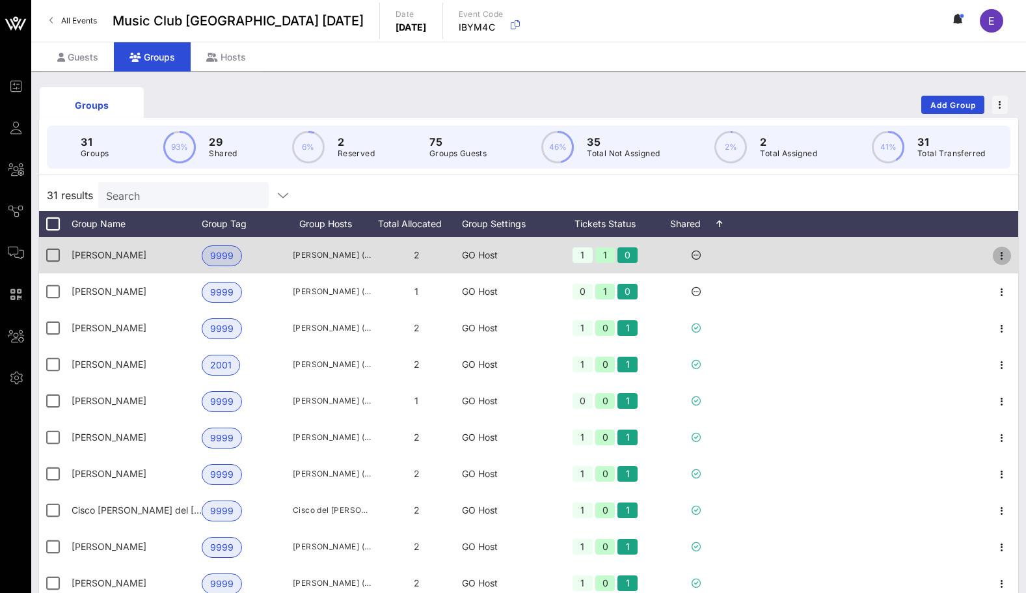
click at [1007, 256] on icon "button" at bounding box center [1002, 256] width 16 height 16
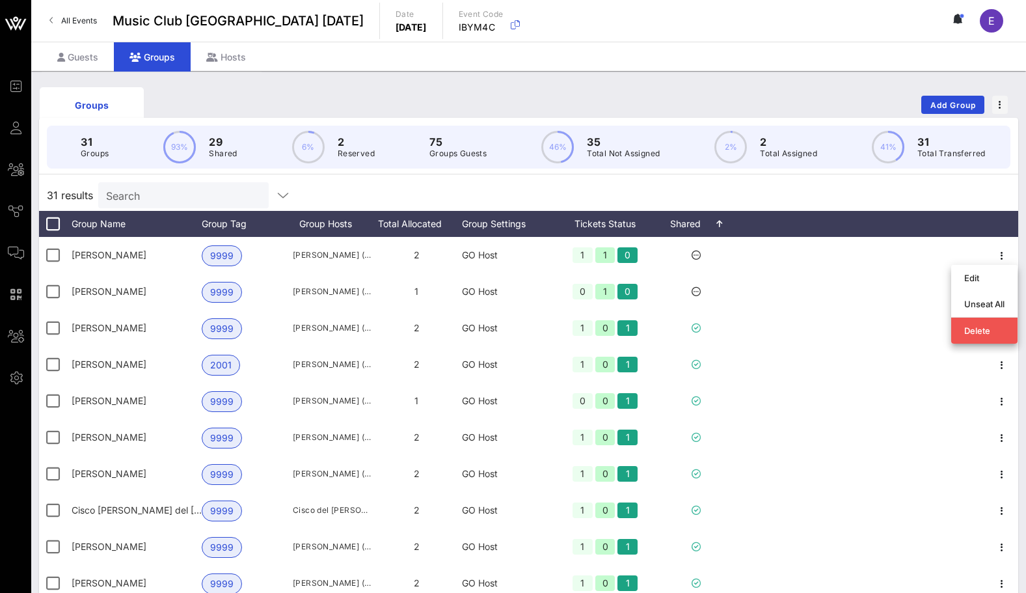
click at [904, 198] on div "31 results Search" at bounding box center [528, 195] width 979 height 31
click at [704, 224] on div "Shared" at bounding box center [696, 224] width 78 height 26
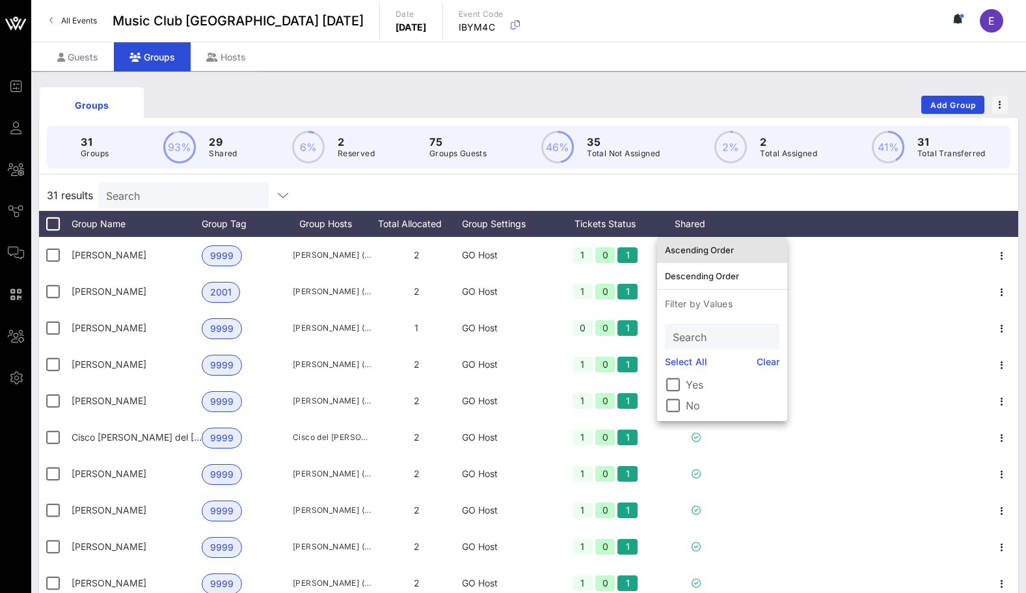
click at [705, 252] on div "Ascending Order" at bounding box center [722, 250] width 115 height 10
click at [725, 183] on div "31 results Search" at bounding box center [528, 195] width 979 height 31
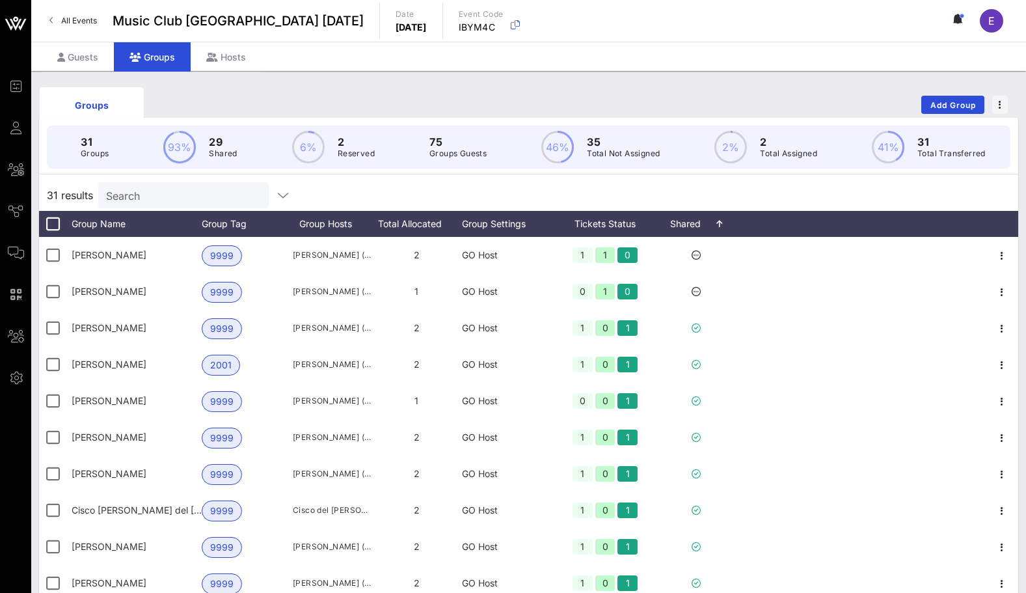
click at [947, 119] on div "31 Groups 93% 29 Shared 6% 2 Reserved 75 Groups Guests 46% 35 Total Not Assigne…" at bounding box center [528, 147] width 995 height 59
click at [947, 108] on span "Add Group" at bounding box center [953, 105] width 47 height 10
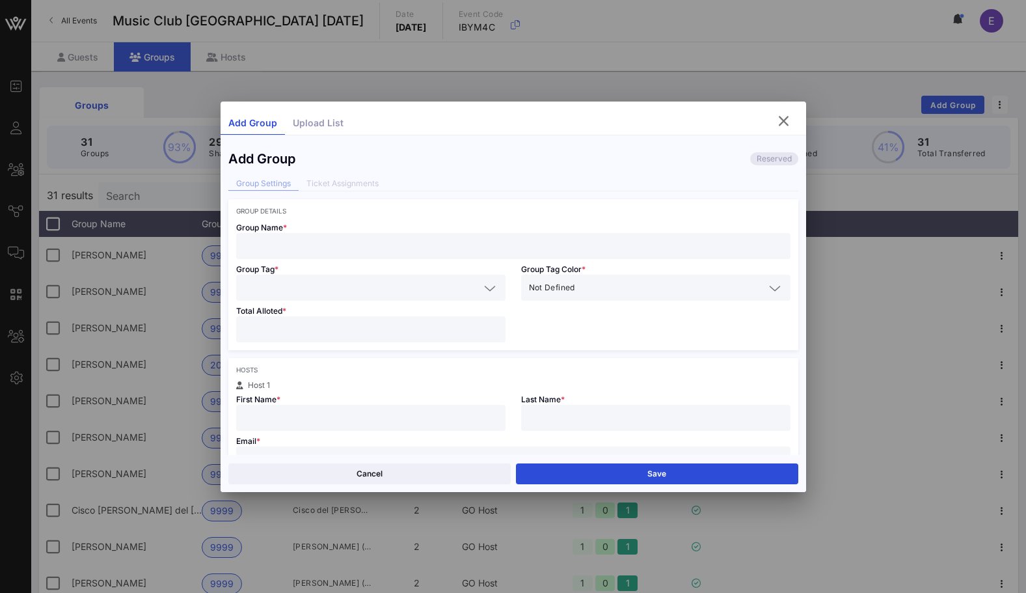
click at [375, 238] on input "text" at bounding box center [513, 245] width 539 height 17
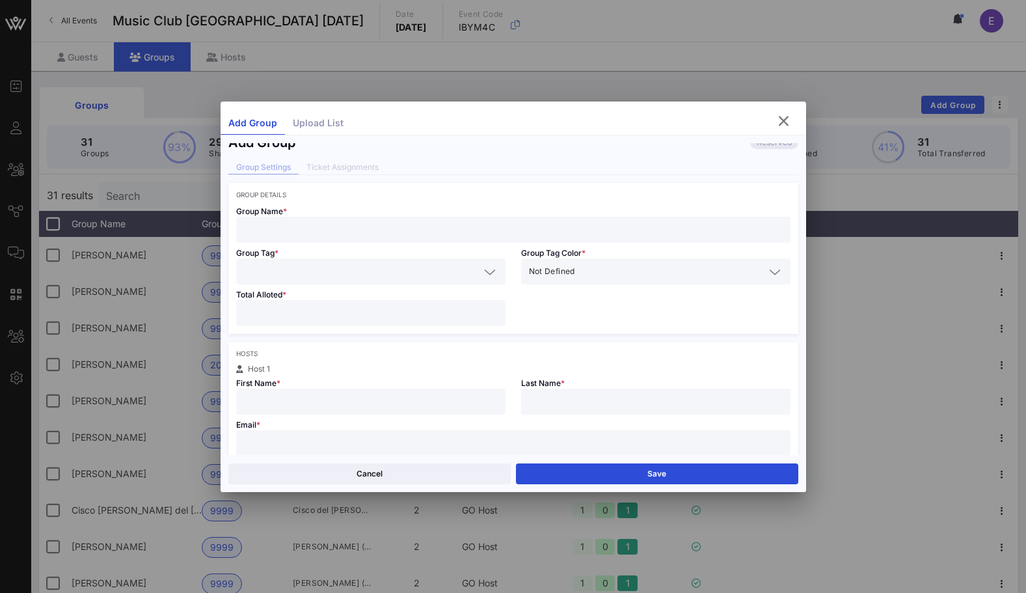
click at [372, 437] on input "text" at bounding box center [513, 443] width 539 height 17
paste input "tjgolub@icloud.com"
type input "tjgolub@icloud.com"
click at [354, 407] on input "text" at bounding box center [371, 401] width 254 height 17
type input "[PERSON_NAME]"
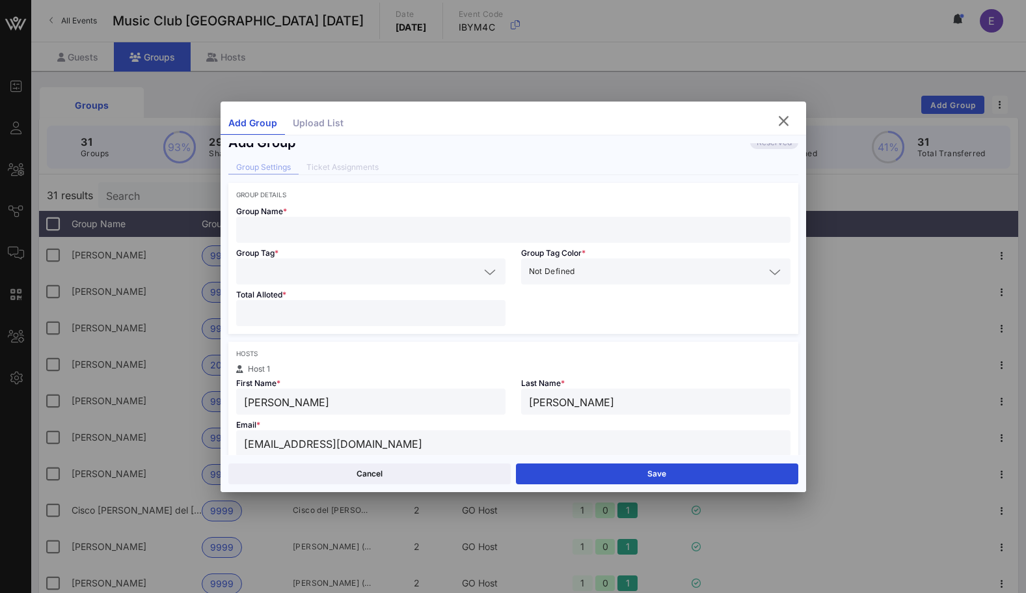
type input "[PERSON_NAME]"
click at [308, 233] on input "text" at bounding box center [513, 229] width 539 height 17
type input "Todd Golub"
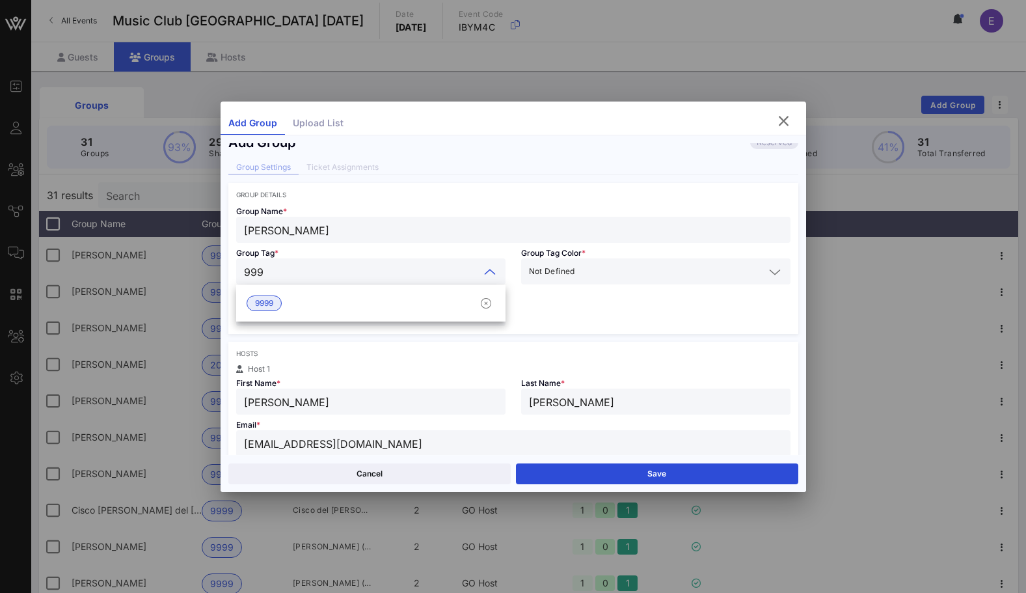
type input "9999"
click at [266, 293] on div "9999" at bounding box center [370, 303] width 269 height 26
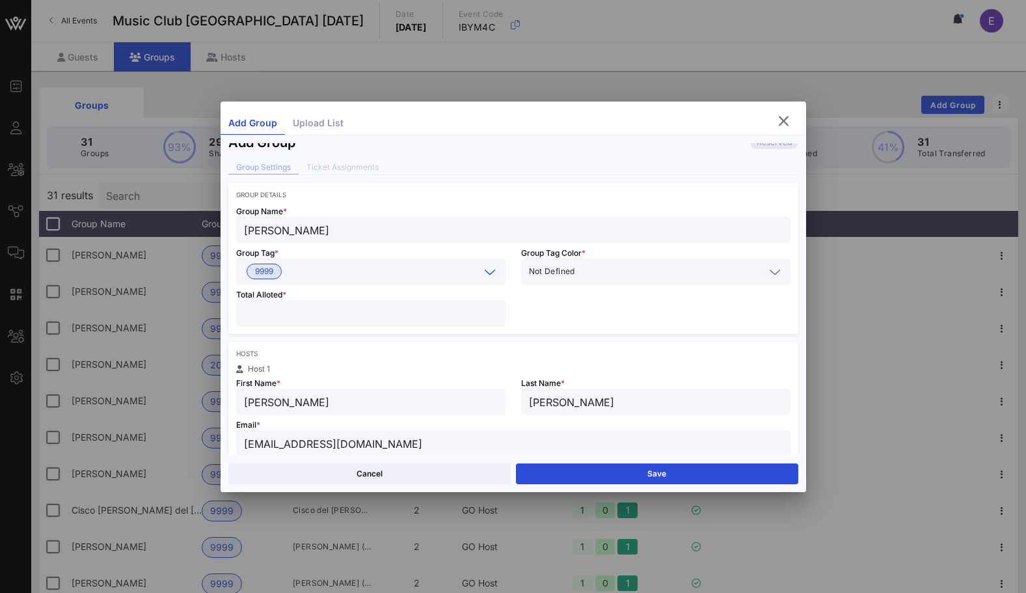
click at [267, 304] on input "number" at bounding box center [371, 312] width 254 height 17
type input "*"
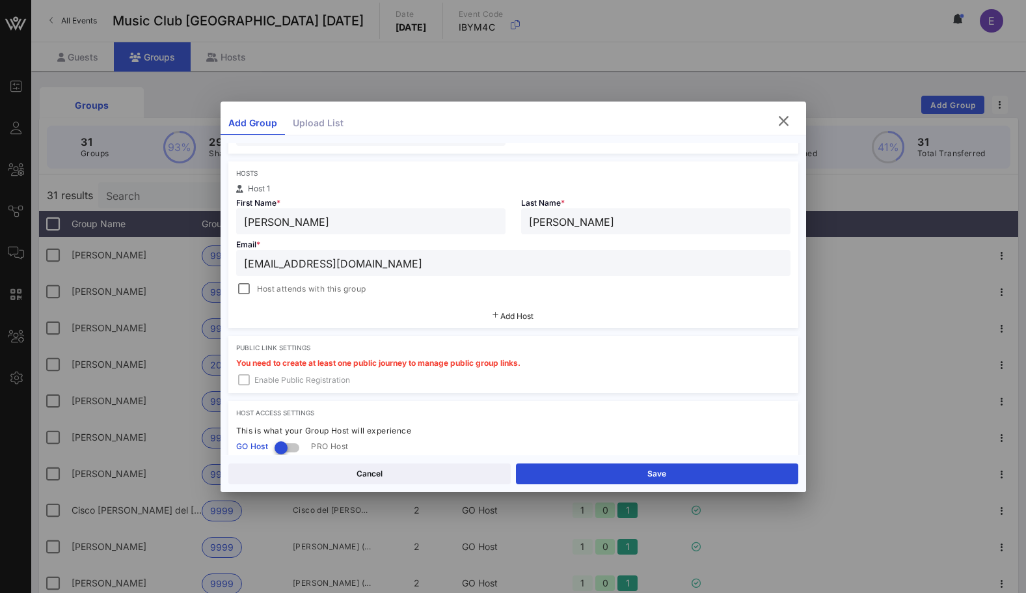
scroll to position [299, 0]
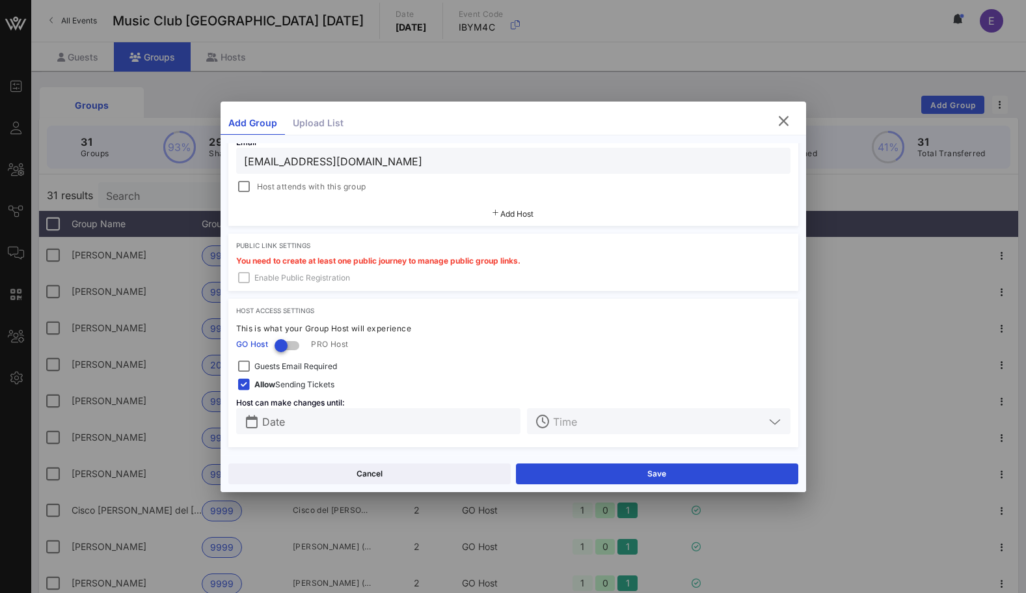
click at [247, 200] on div "Hosts Host 1 First Name * Todd Last Name * Golub Email * tjgolub@icloud.com Hos…" at bounding box center [513, 142] width 570 height 167
click at [246, 191] on div at bounding box center [244, 187] width 18 height 18
click at [574, 468] on button "Save" at bounding box center [657, 473] width 282 height 21
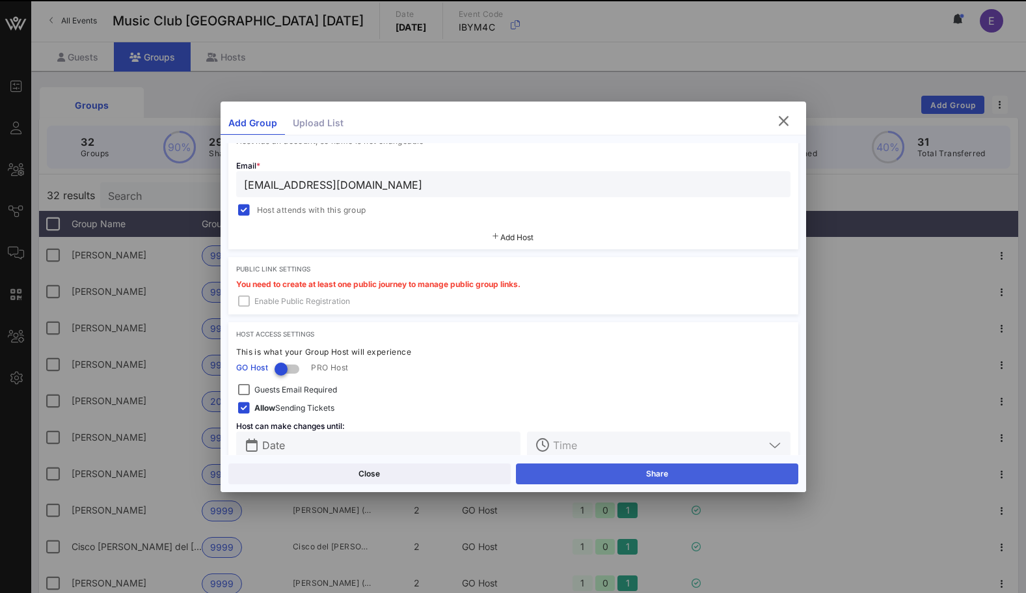
scroll to position [322, 0]
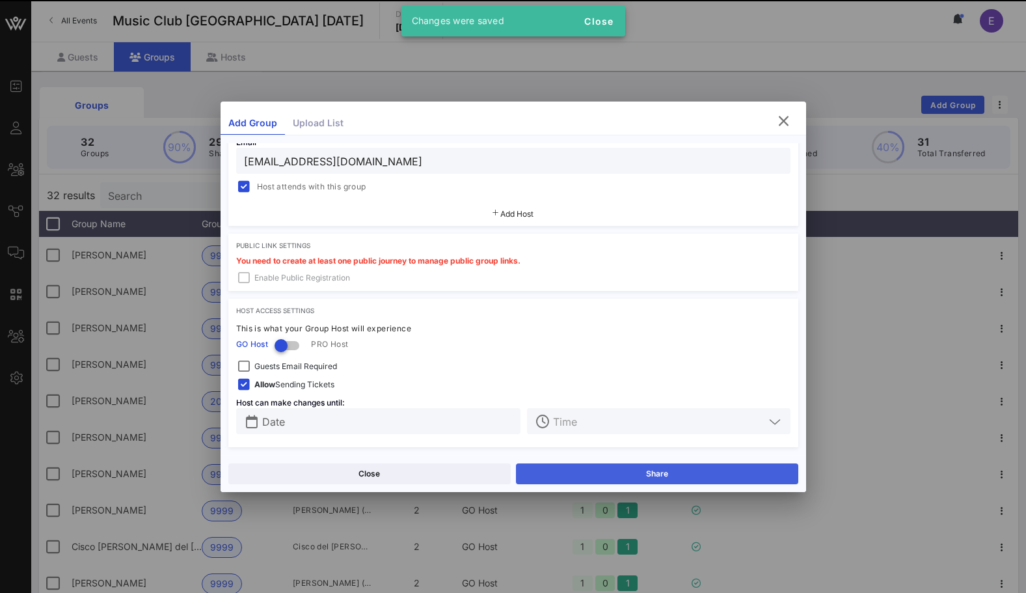
click at [574, 468] on button "Share" at bounding box center [657, 473] width 282 height 21
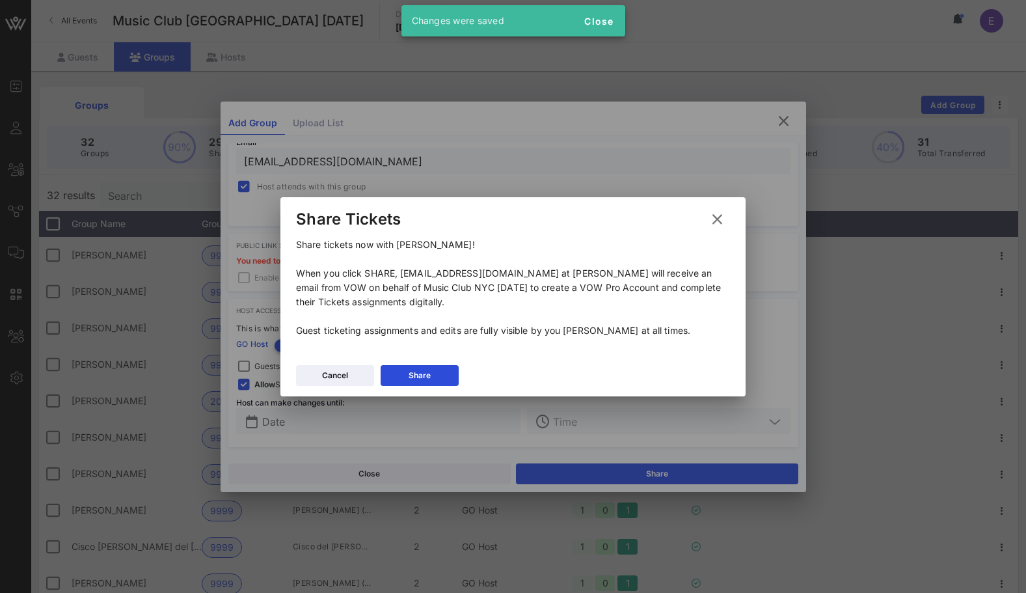
click at [413, 364] on div "Cancel Share" at bounding box center [512, 377] width 465 height 38
click at [414, 369] on div "Share" at bounding box center [420, 375] width 22 height 13
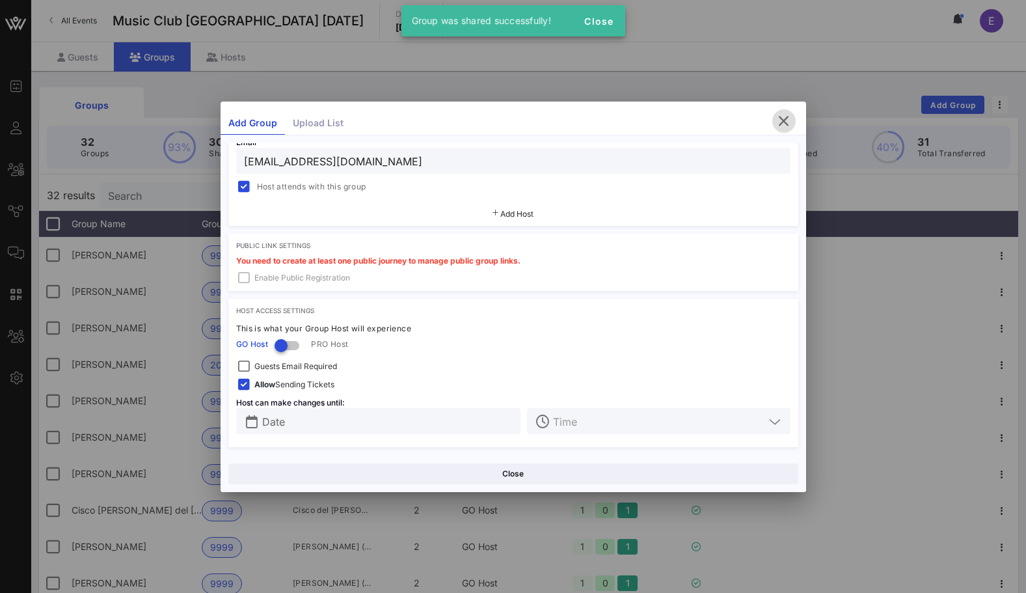
click at [782, 121] on icon "button" at bounding box center [784, 121] width 16 height 16
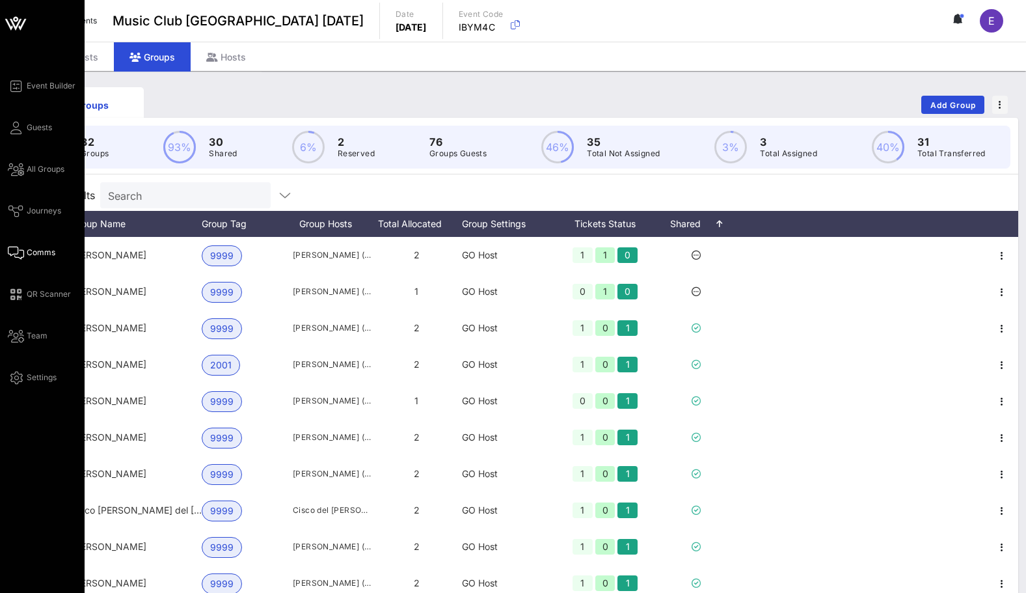
click at [19, 253] on icon at bounding box center [16, 253] width 16 height 2
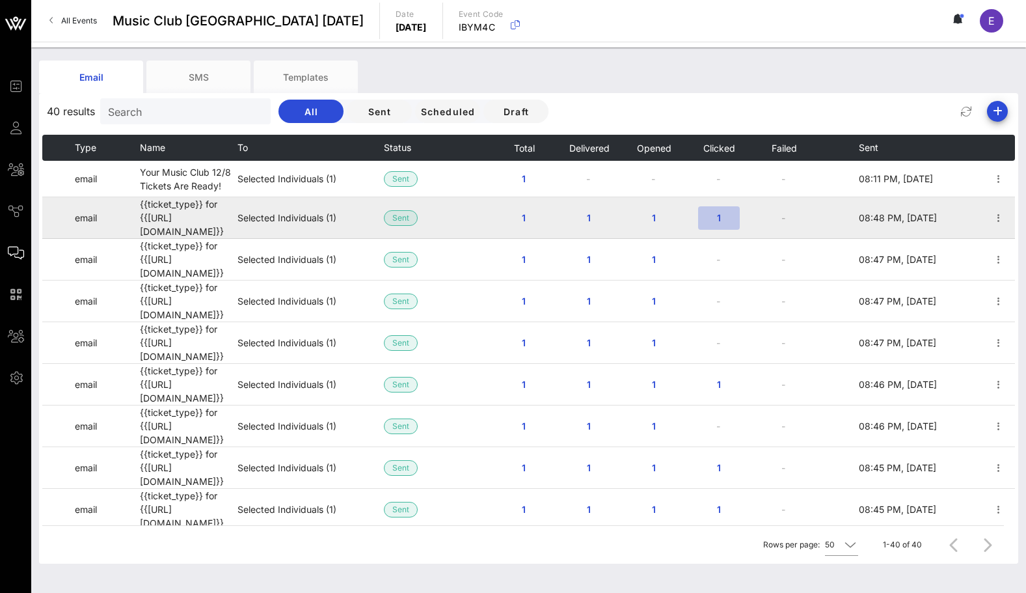
click at [715, 212] on span "1" at bounding box center [718, 217] width 21 height 11
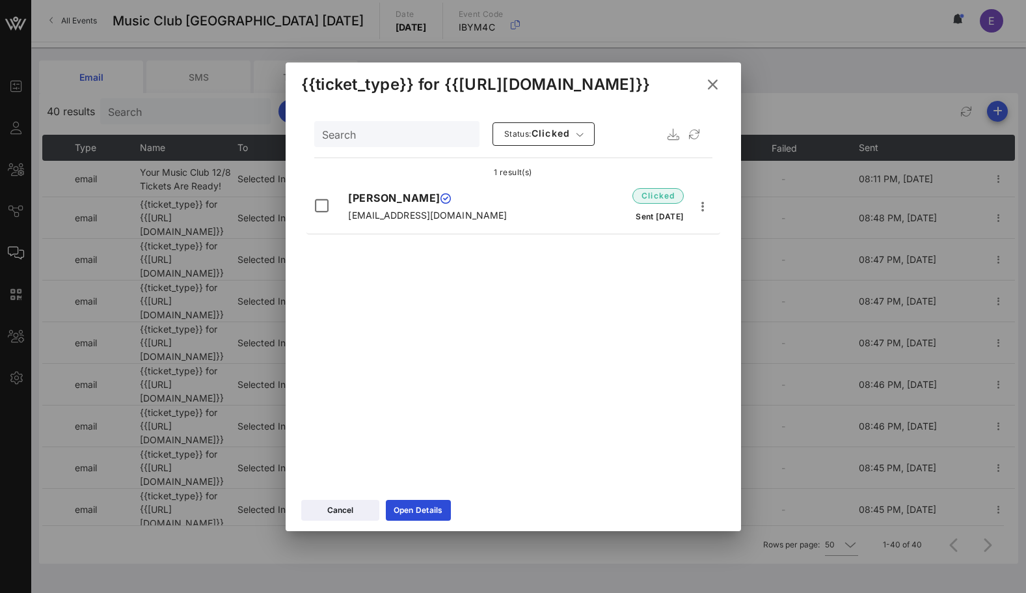
click at [708, 90] on icon at bounding box center [713, 84] width 20 height 18
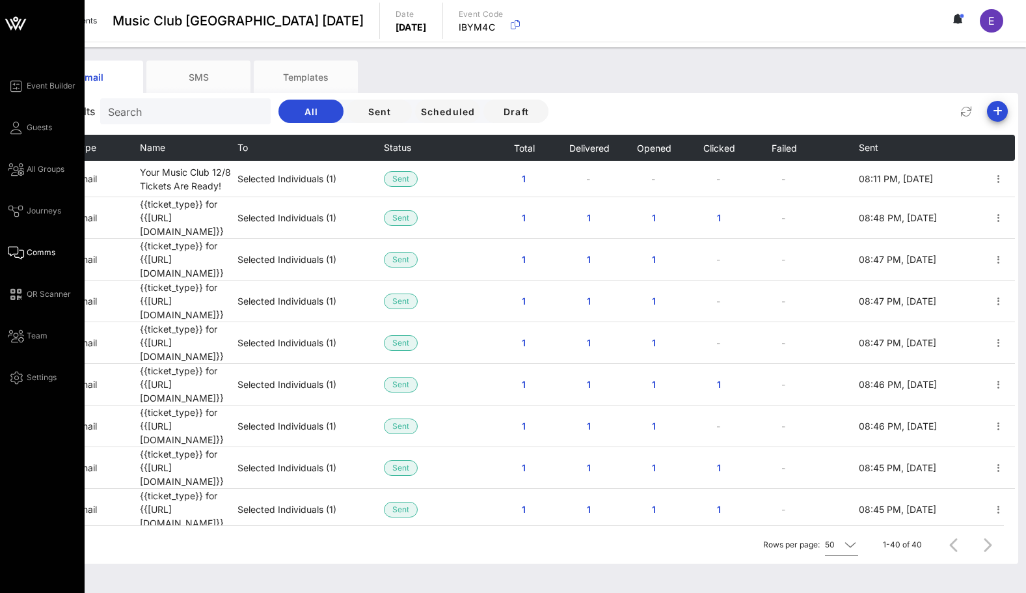
click at [33, 94] on div "Event Builder Guests All Groups Journeys Comms QR Scanner Team Settings" at bounding box center [46, 231] width 77 height 307
click at [33, 90] on span "Event Builder" at bounding box center [51, 86] width 49 height 12
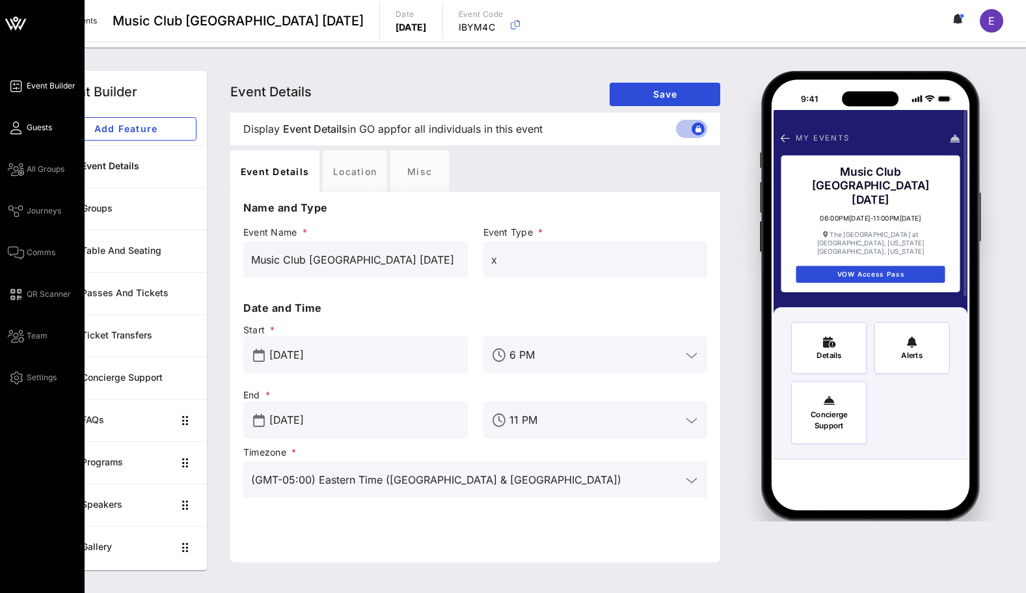
click at [33, 131] on span "Guests" at bounding box center [39, 128] width 25 height 12
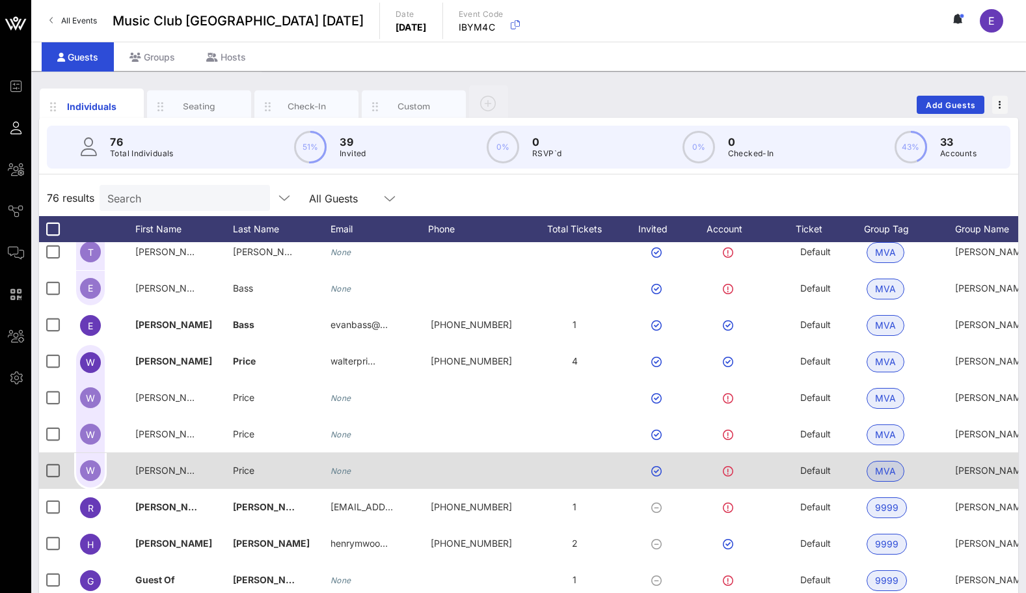
scroll to position [2379, 0]
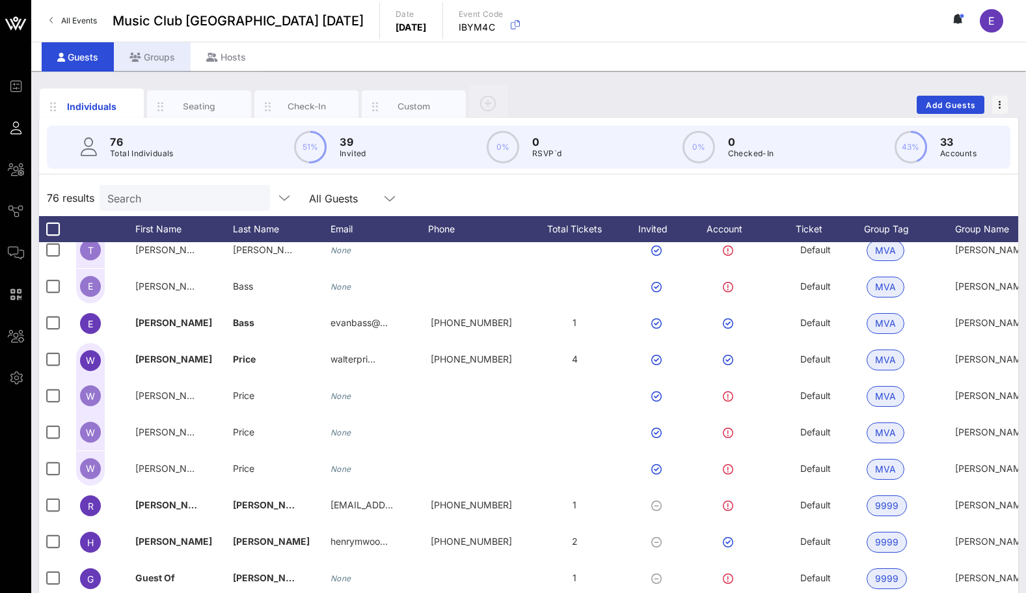
click at [135, 70] on div "Groups" at bounding box center [152, 56] width 77 height 29
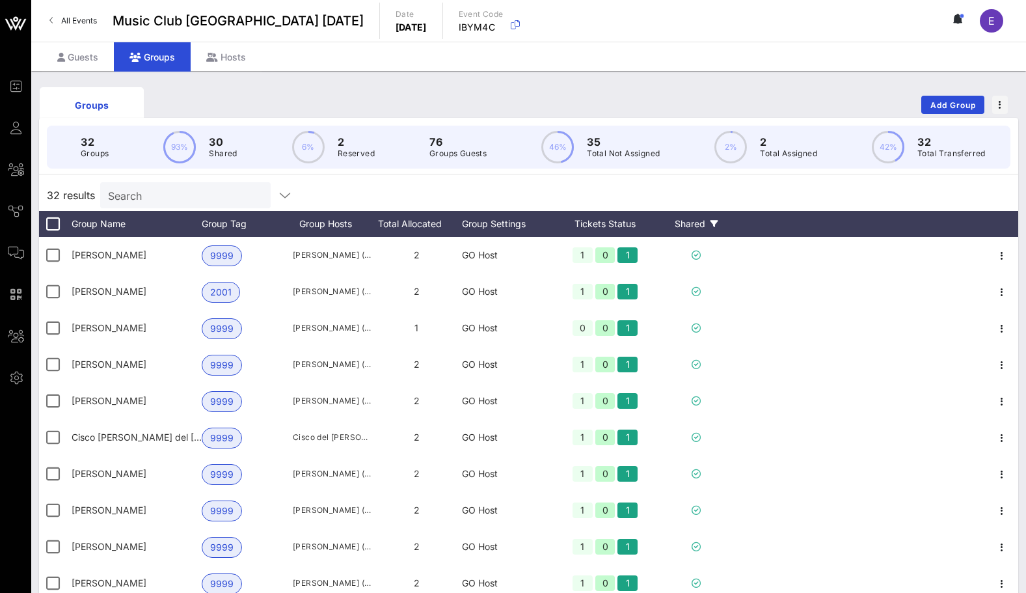
click at [702, 223] on div "Shared" at bounding box center [696, 224] width 78 height 26
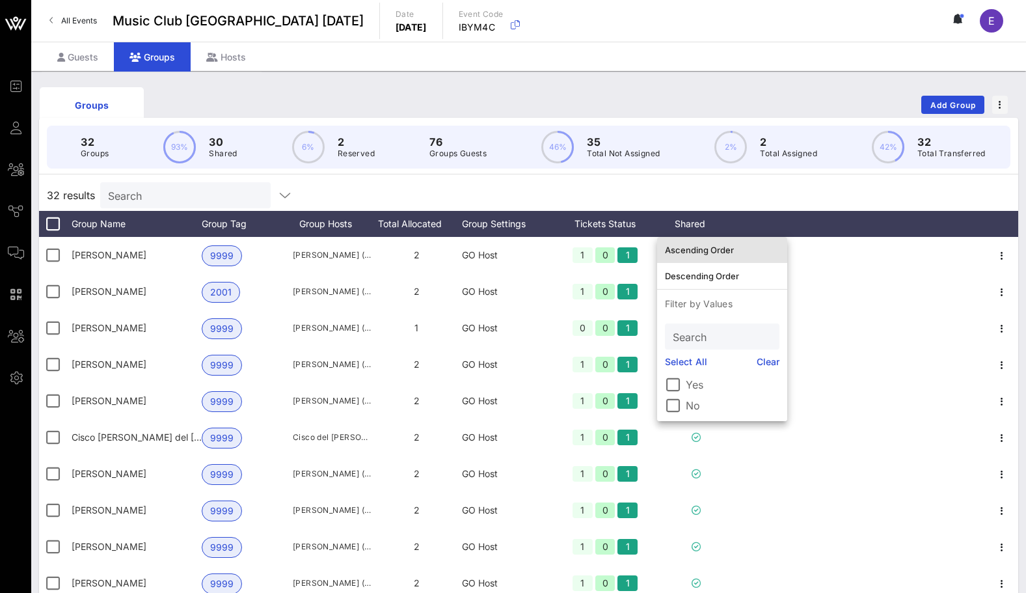
click at [703, 244] on div "Ascending Order" at bounding box center [722, 249] width 115 height 21
click at [746, 197] on div "32 results Search" at bounding box center [528, 195] width 979 height 31
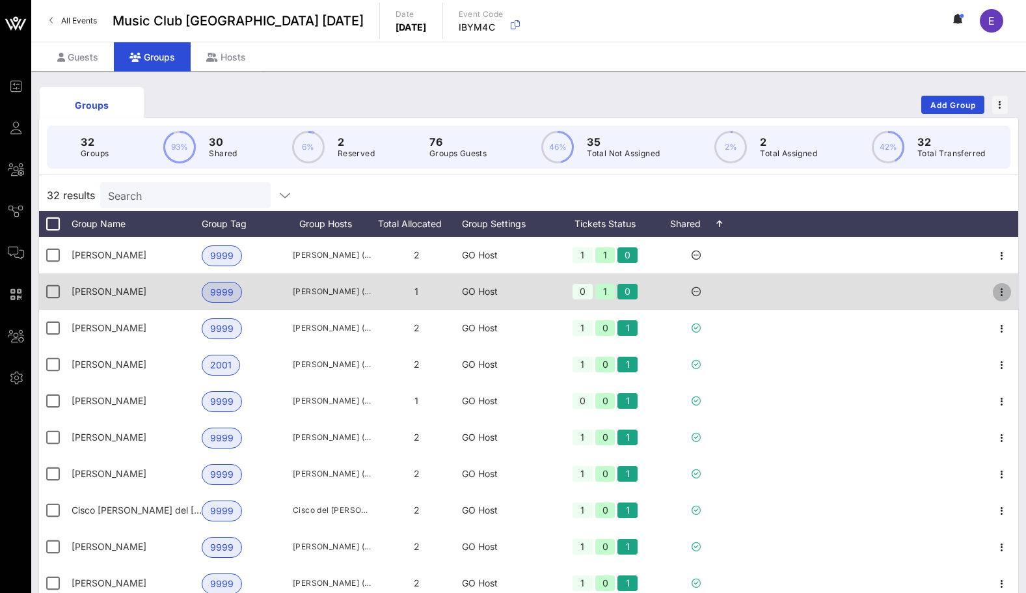
click at [998, 290] on icon "button" at bounding box center [1002, 292] width 16 height 16
click at [990, 299] on div at bounding box center [1002, 291] width 33 height 36
click at [990, 309] on div at bounding box center [1002, 291] width 33 height 36
click at [1000, 289] on icon "button" at bounding box center [1002, 292] width 16 height 16
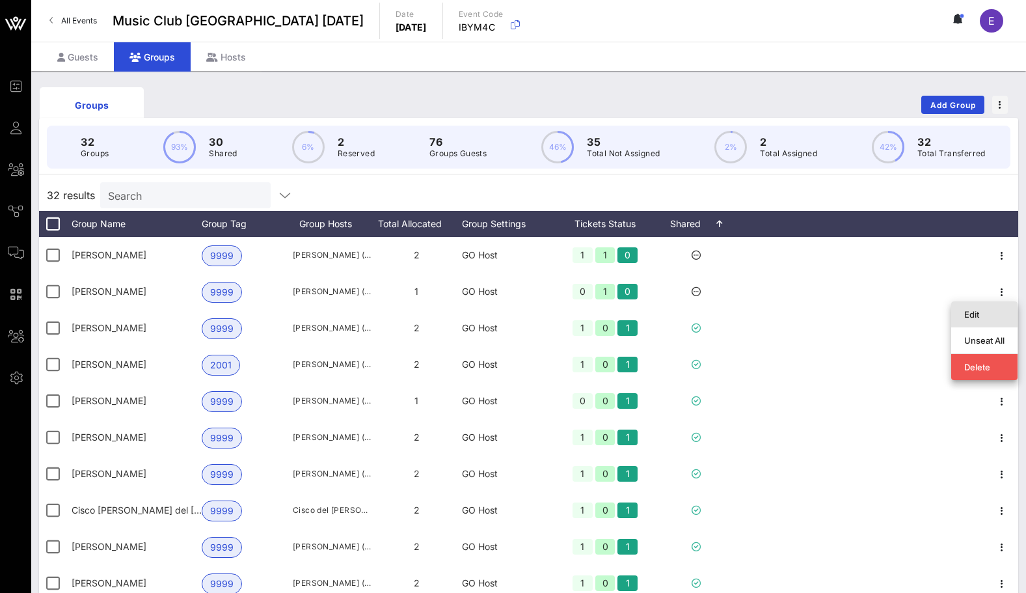
click at [990, 315] on div "Edit" at bounding box center [984, 314] width 40 height 10
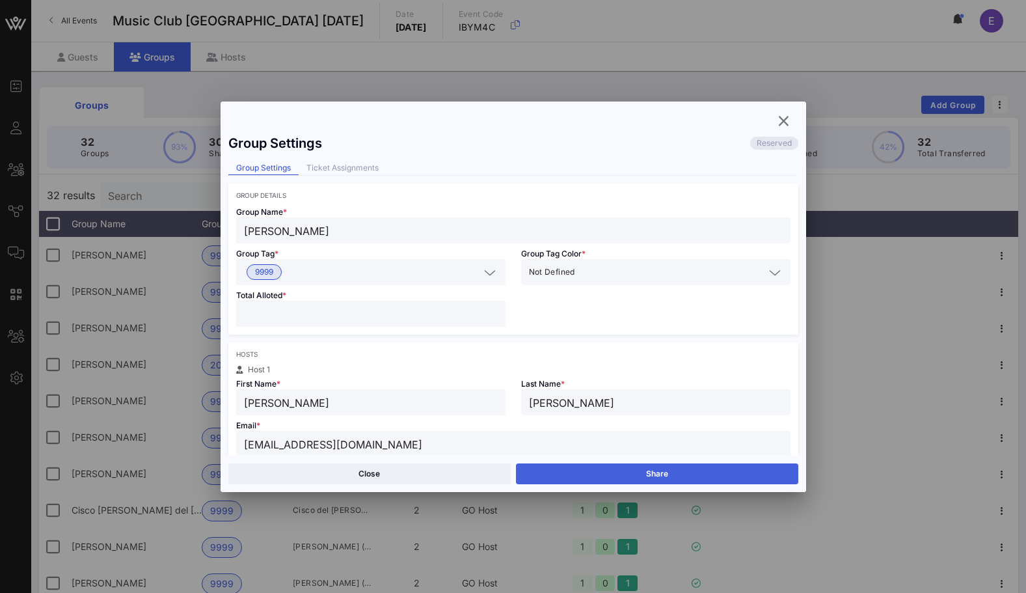
click at [614, 465] on button "Share" at bounding box center [657, 473] width 282 height 21
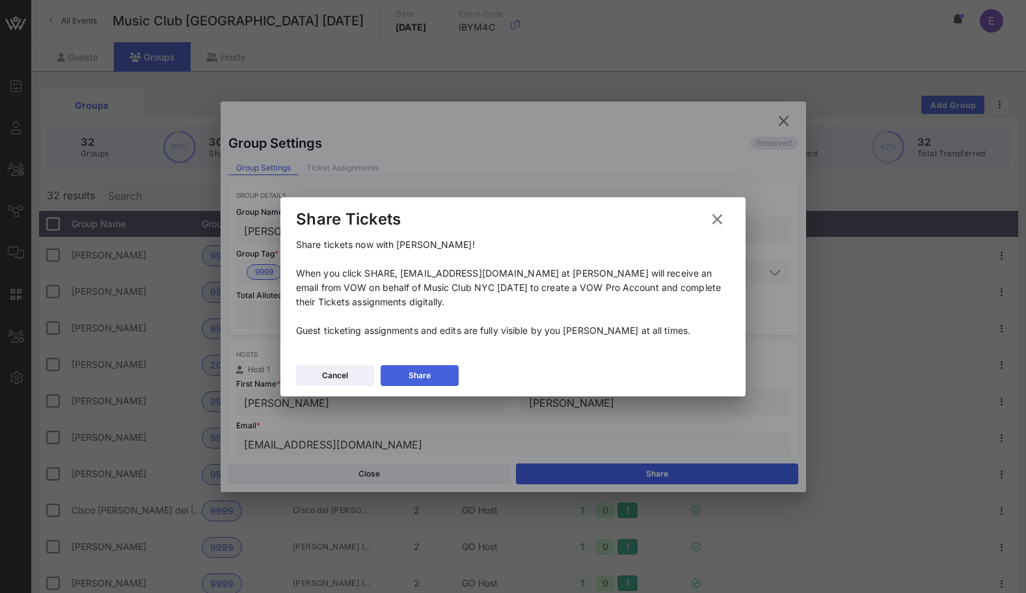
click at [414, 381] on div "Share" at bounding box center [420, 375] width 22 height 13
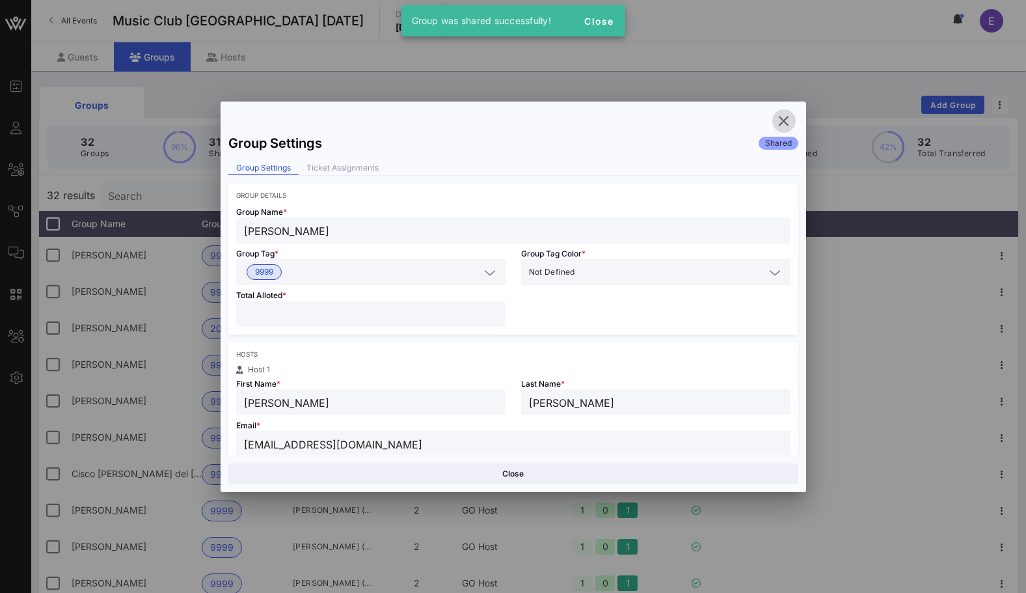
click at [785, 122] on icon "button" at bounding box center [784, 121] width 16 height 16
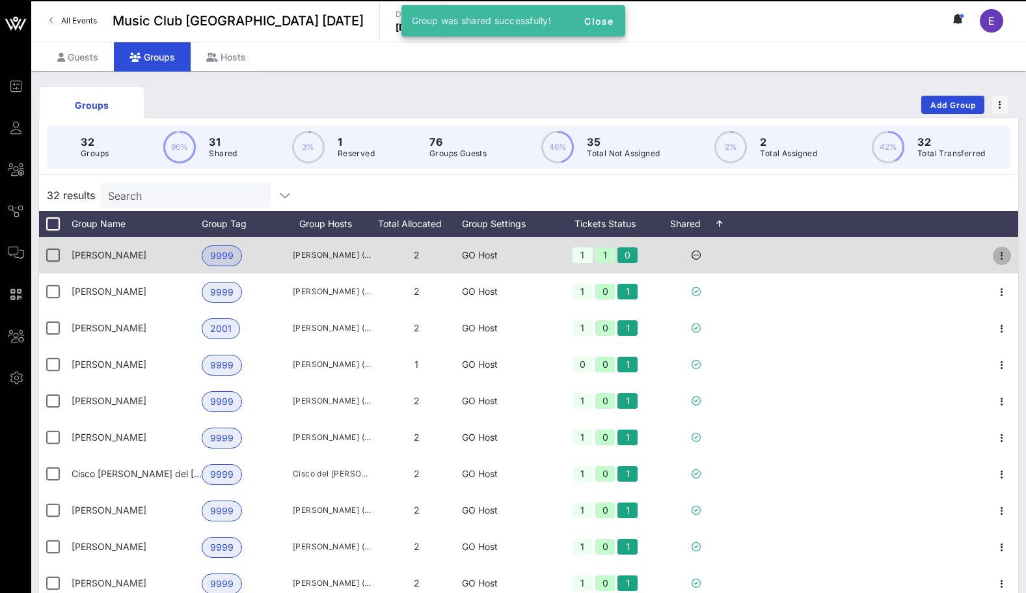
click at [1010, 258] on span "button" at bounding box center [1002, 256] width 18 height 16
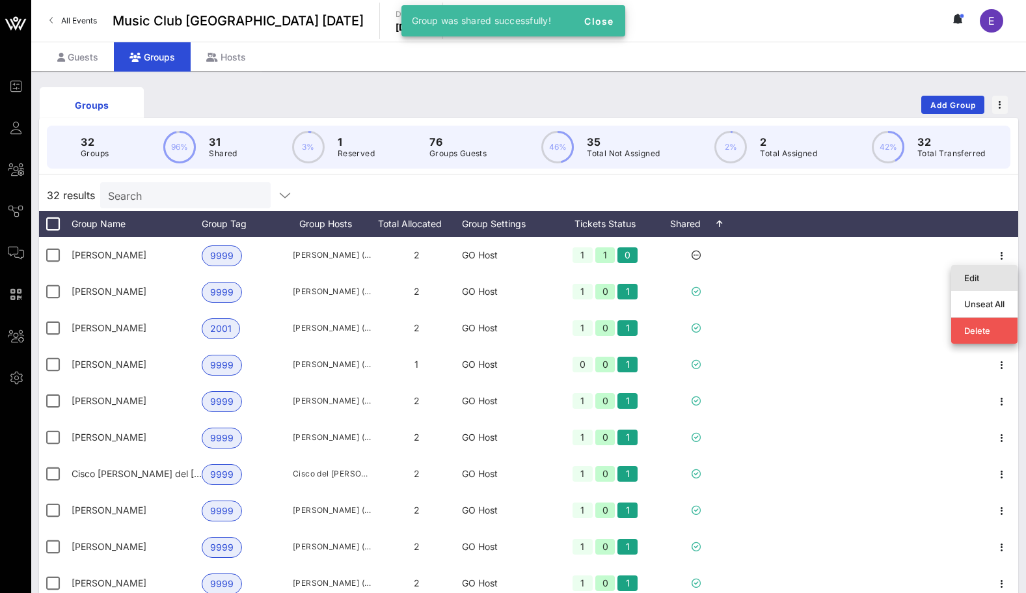
click at [986, 278] on div "Edit" at bounding box center [984, 278] width 40 height 10
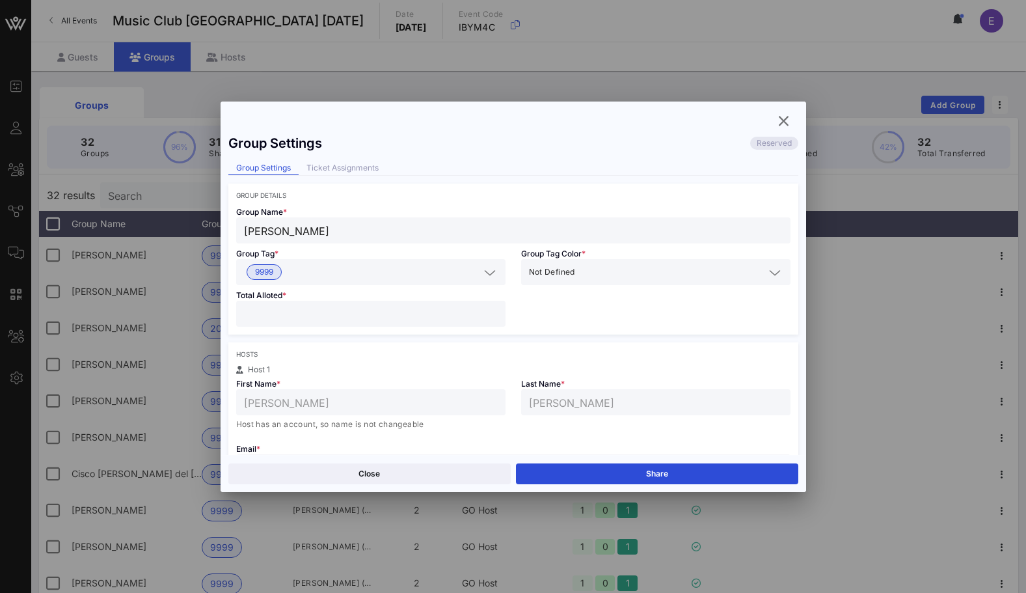
click at [710, 462] on div "Close Share" at bounding box center [514, 473] width 586 height 37
click at [707, 466] on button "Share" at bounding box center [657, 473] width 282 height 21
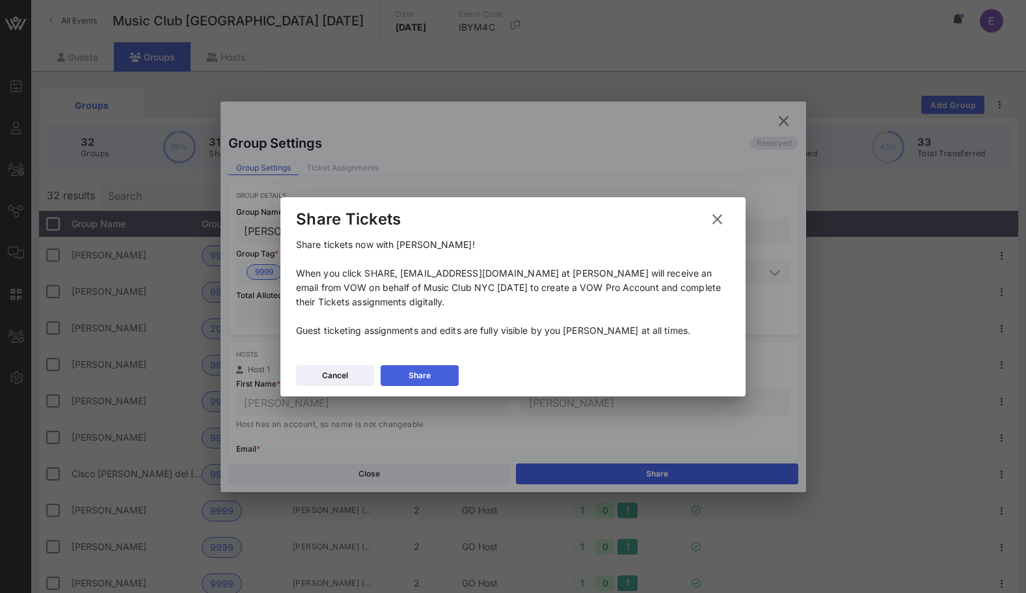
click at [432, 370] on button "Share" at bounding box center [420, 375] width 78 height 21
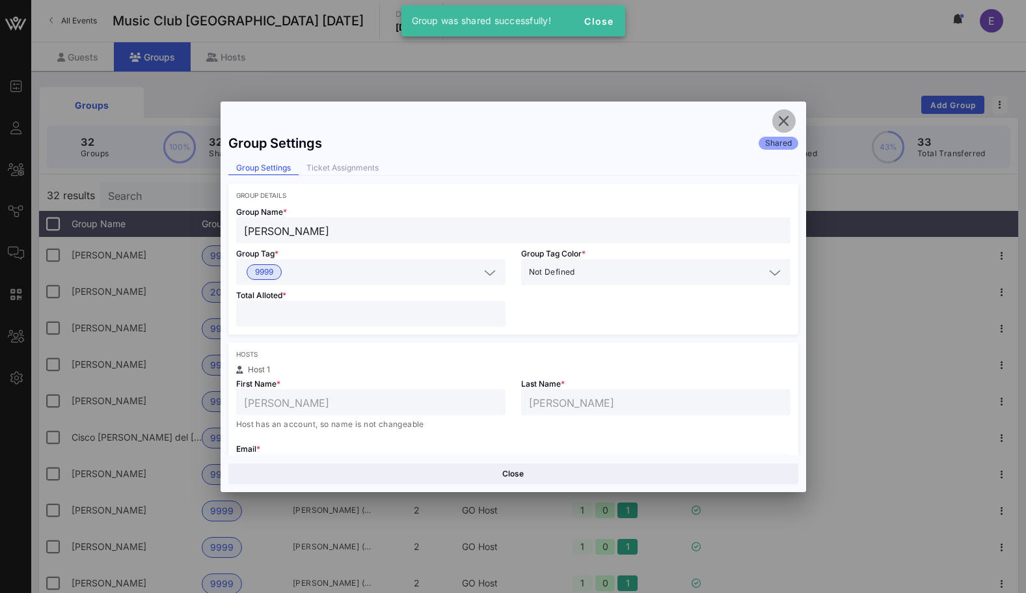
click at [782, 120] on icon "button" at bounding box center [784, 121] width 16 height 16
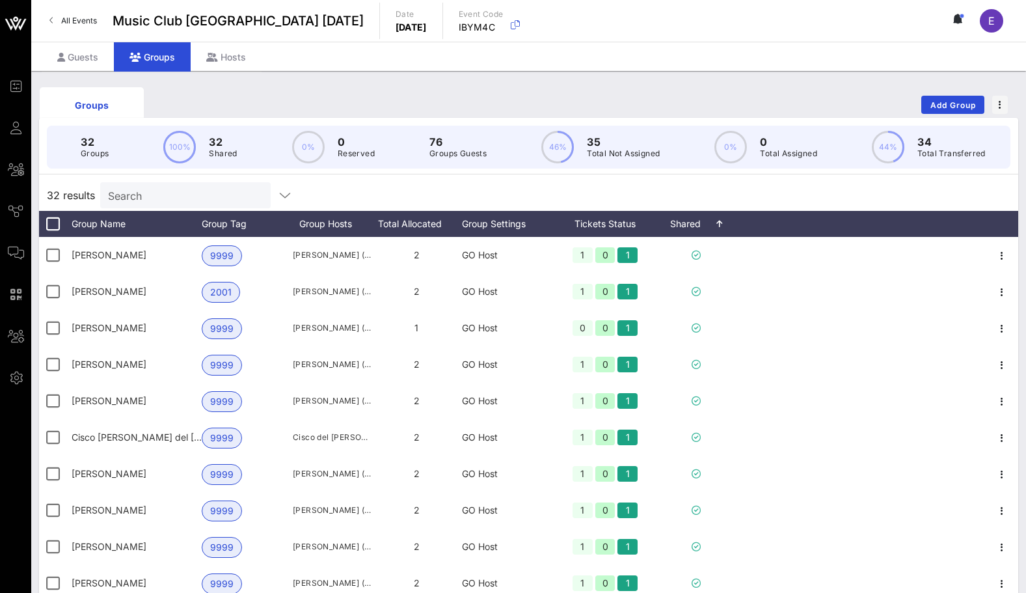
click at [54, 19] on link "All Events" at bounding box center [73, 20] width 63 height 21
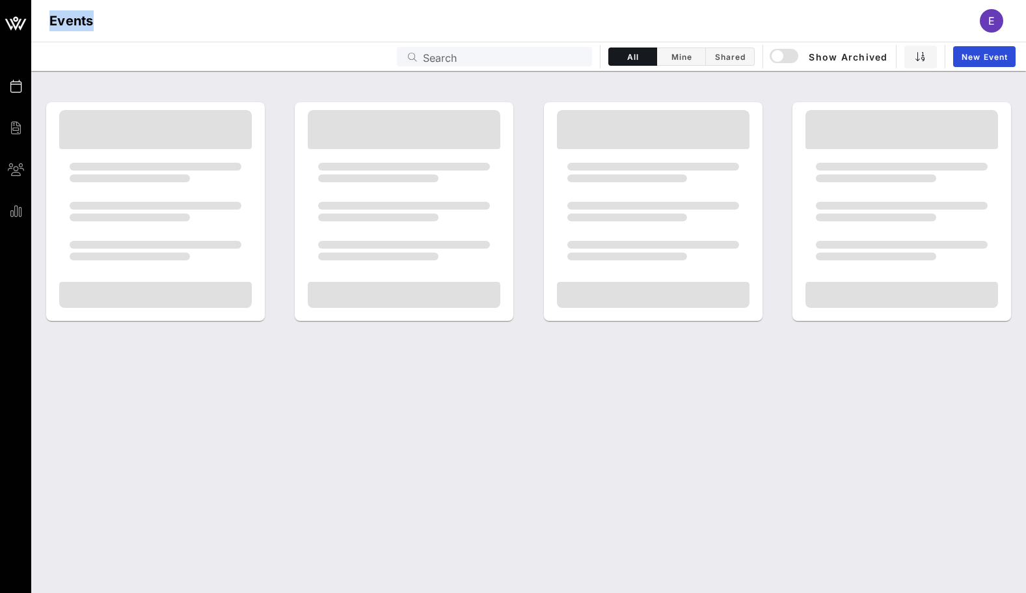
click at [54, 19] on h1 "Events" at bounding box center [71, 20] width 44 height 21
click at [165, 37] on div "Events E" at bounding box center [528, 21] width 995 height 42
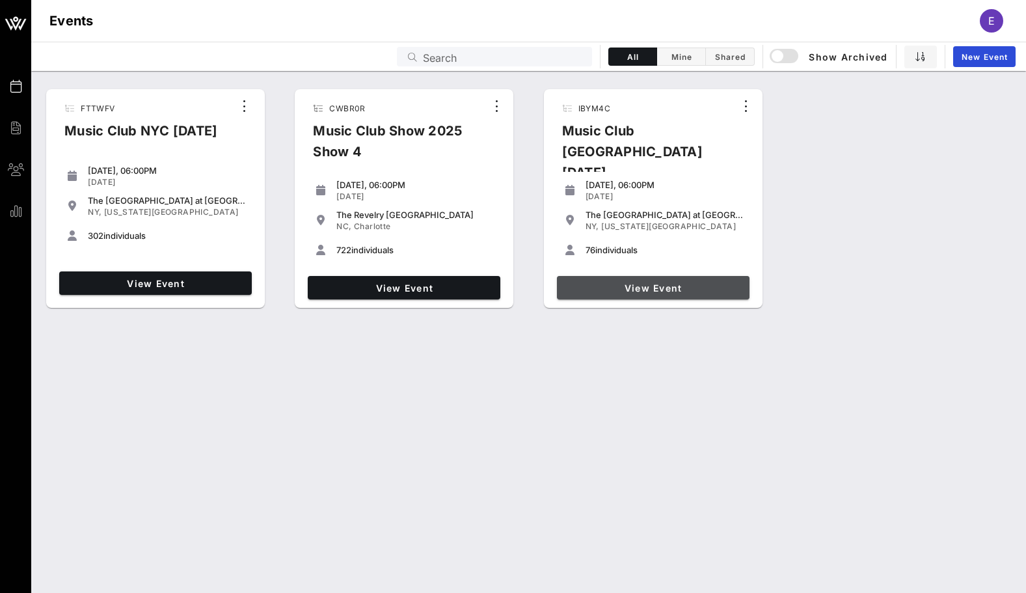
click at [606, 276] on link "View Event" at bounding box center [653, 287] width 193 height 23
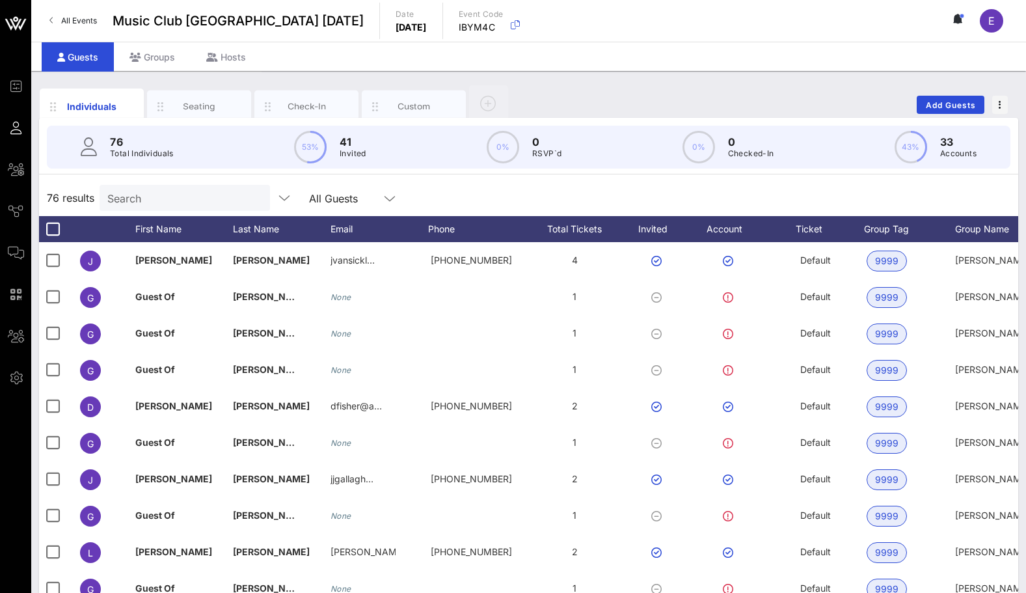
click at [87, 24] on span "All Events" at bounding box center [79, 21] width 36 height 10
